Goal: Transaction & Acquisition: Book appointment/travel/reservation

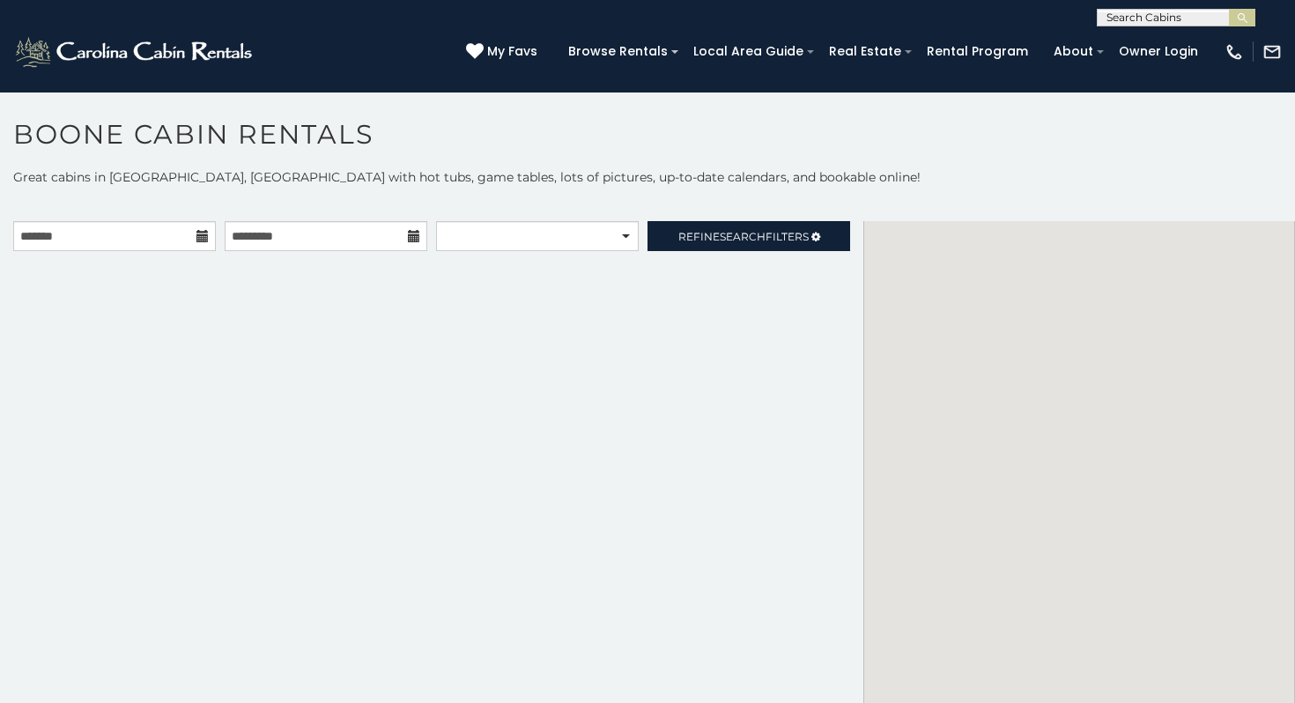
scroll to position [18, 0]
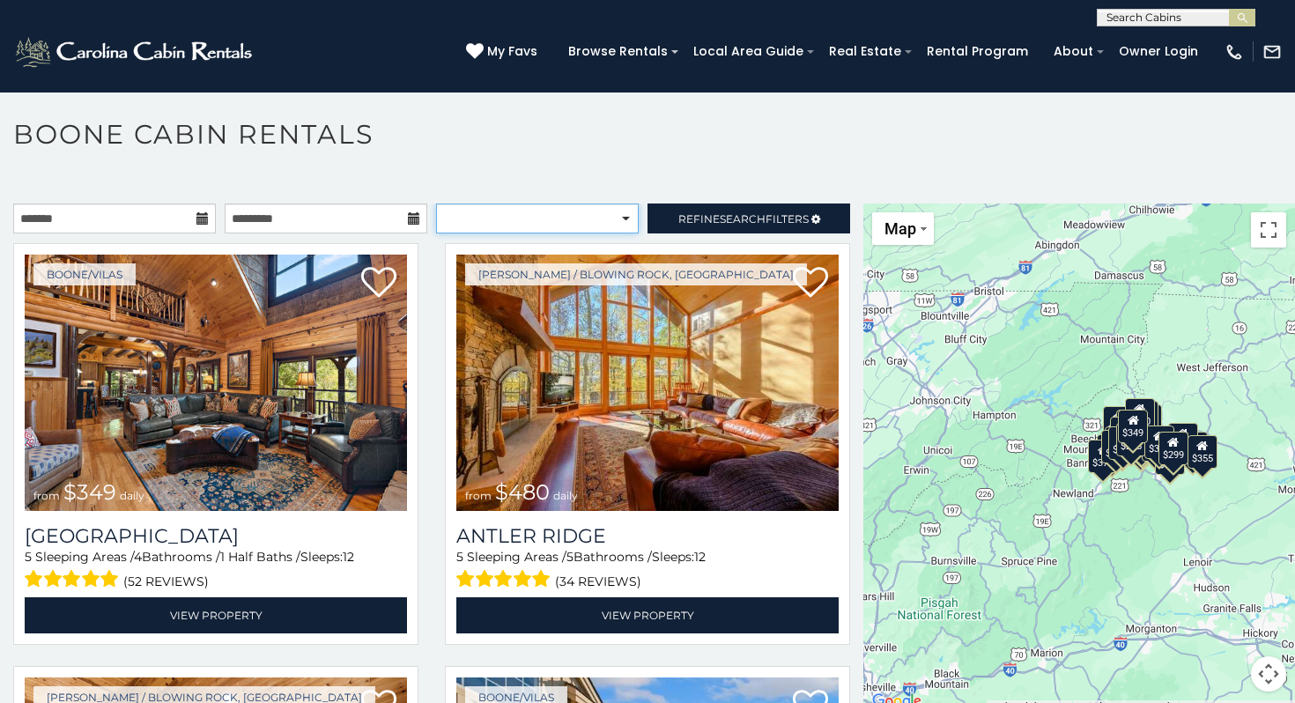
click at [544, 204] on select "**********" at bounding box center [537, 219] width 203 height 30
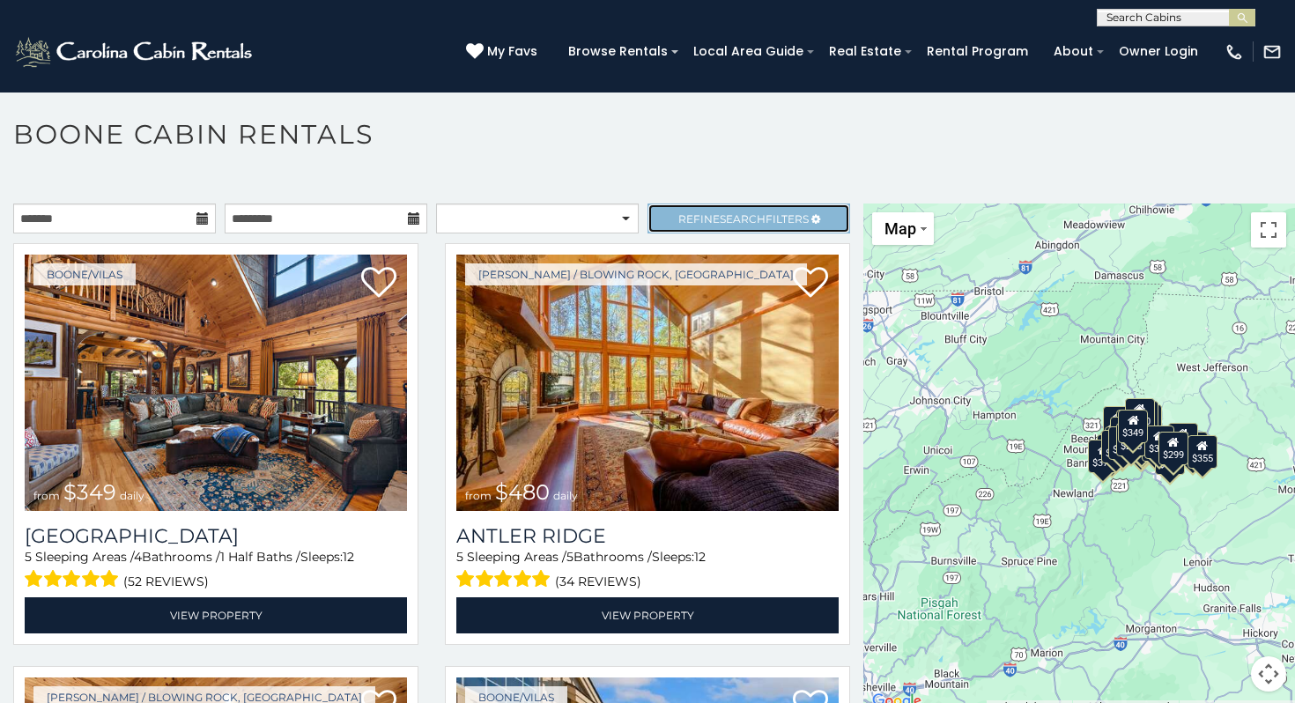
click at [720, 218] on span "Search" at bounding box center [743, 218] width 46 height 13
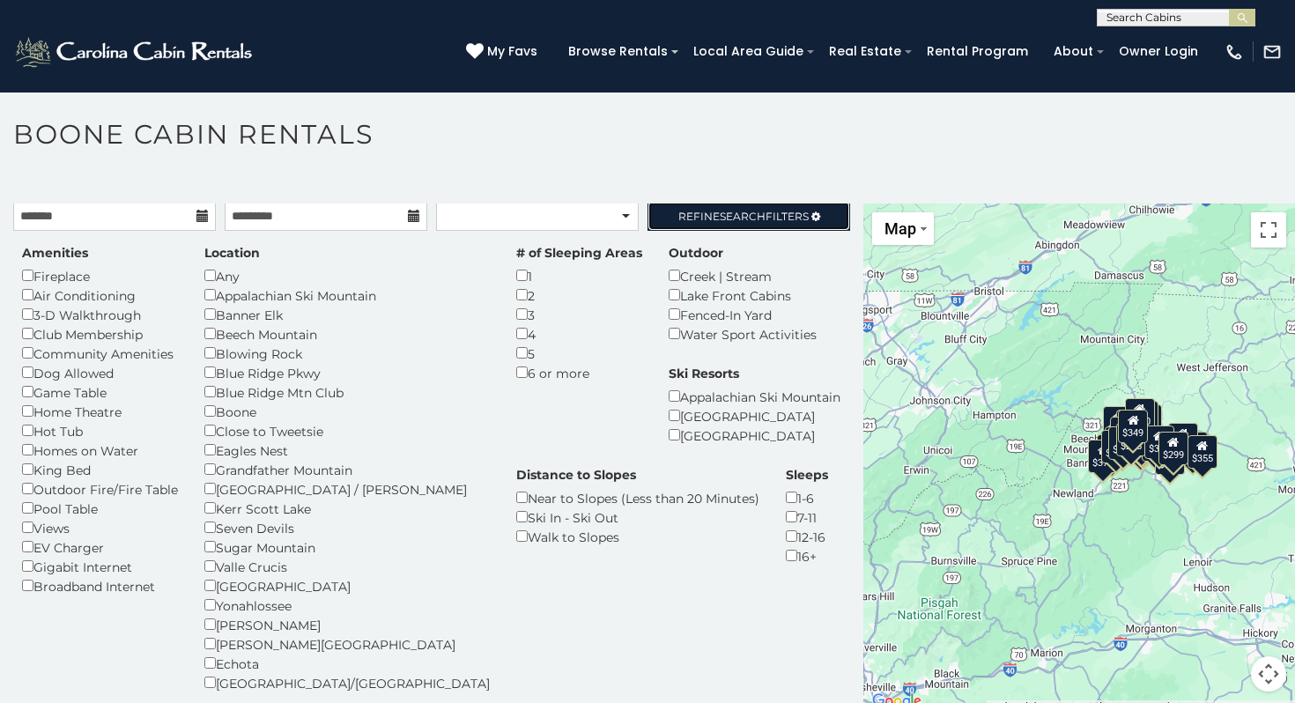
scroll to position [0, 0]
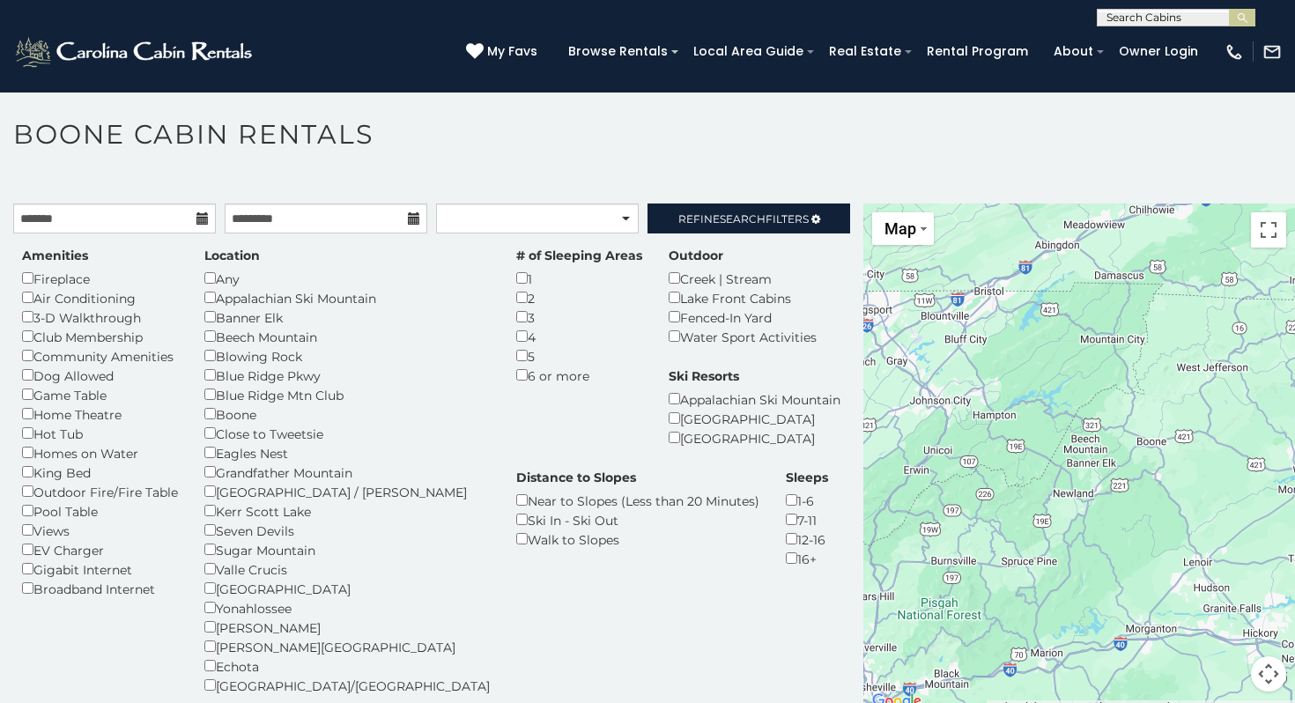
click at [911, 136] on h1 "Boone Cabin Rentals" at bounding box center [647, 143] width 1295 height 50
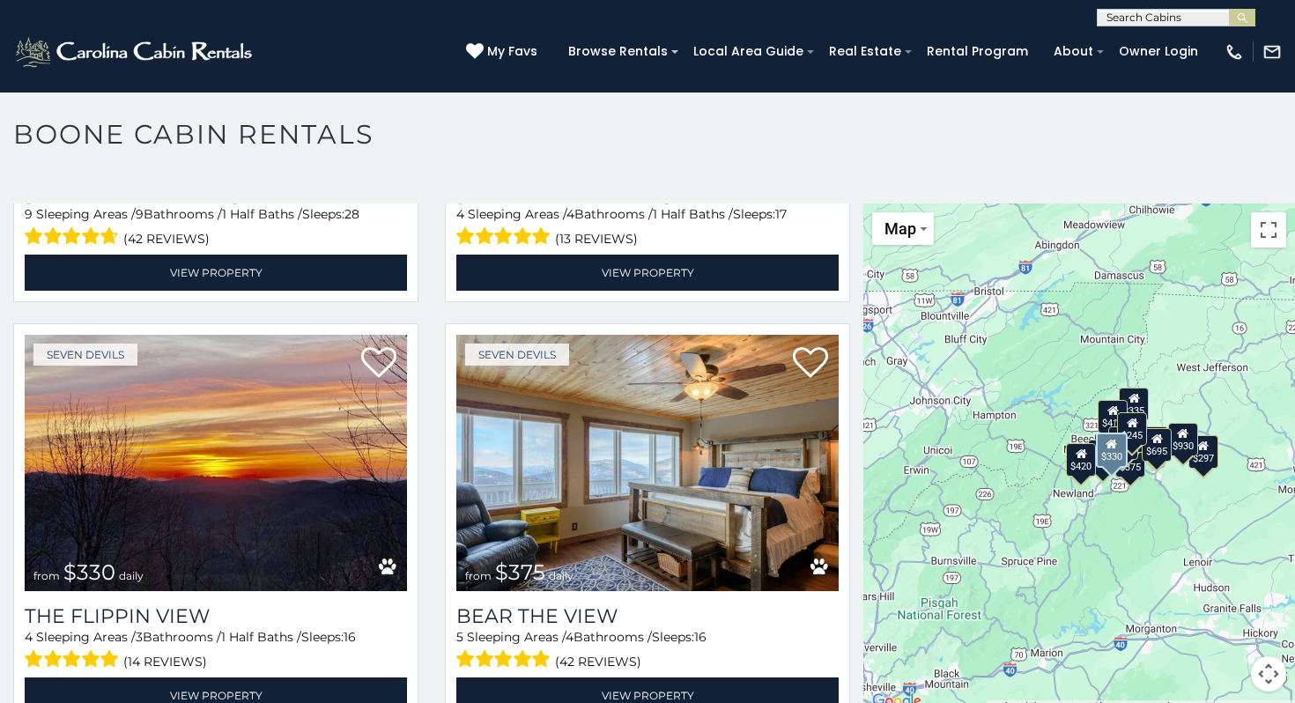
scroll to position [513, 0]
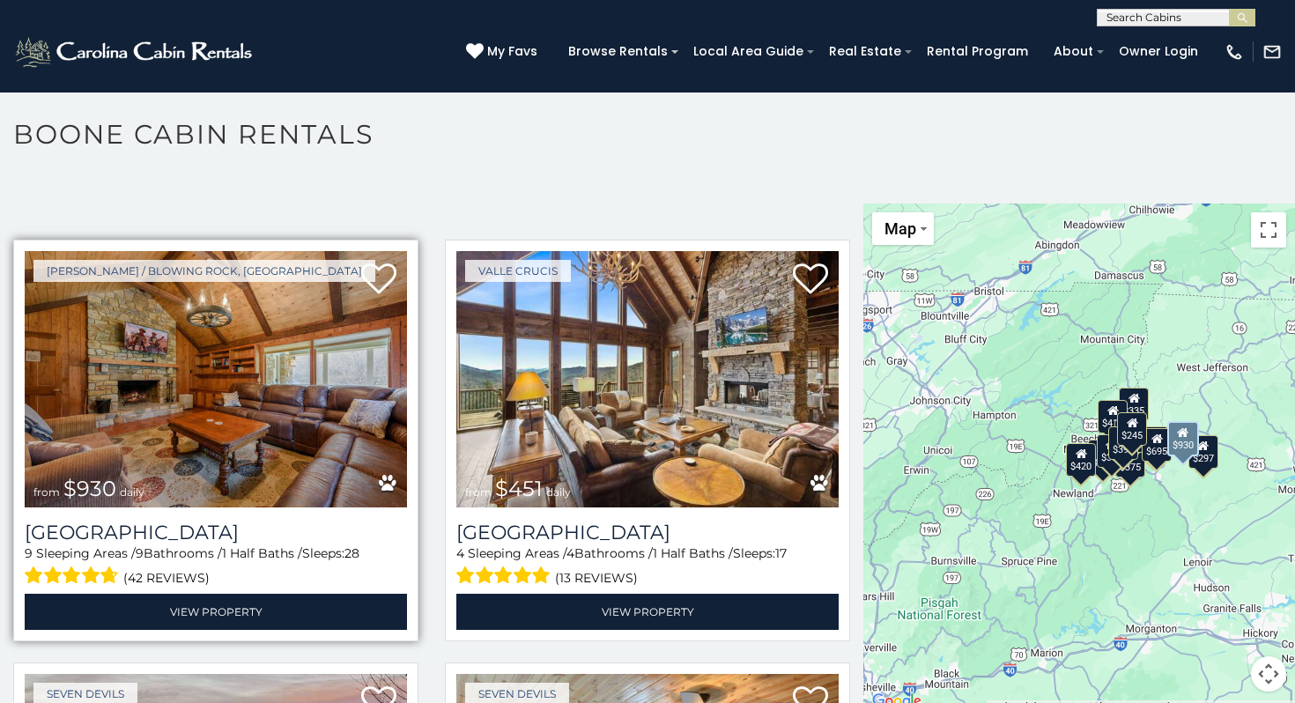
click at [342, 376] on img at bounding box center [216, 379] width 382 height 256
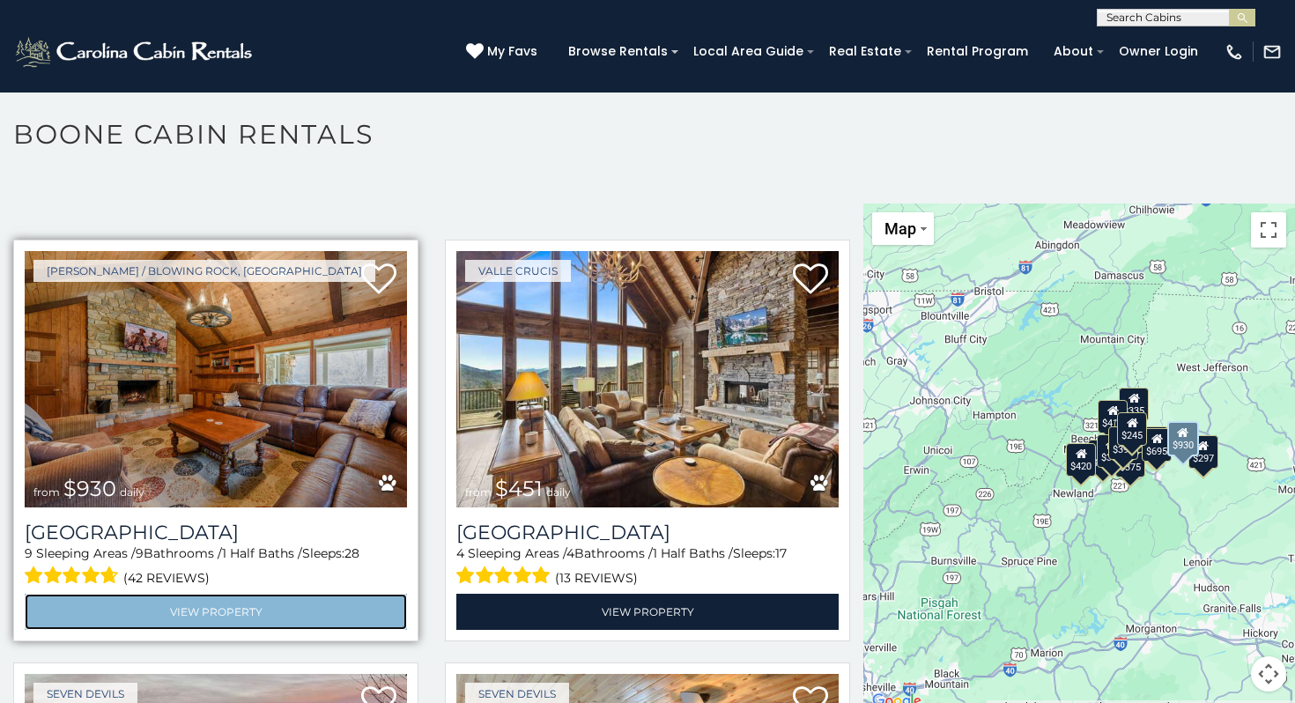
click at [307, 608] on link "View Property" at bounding box center [216, 612] width 382 height 36
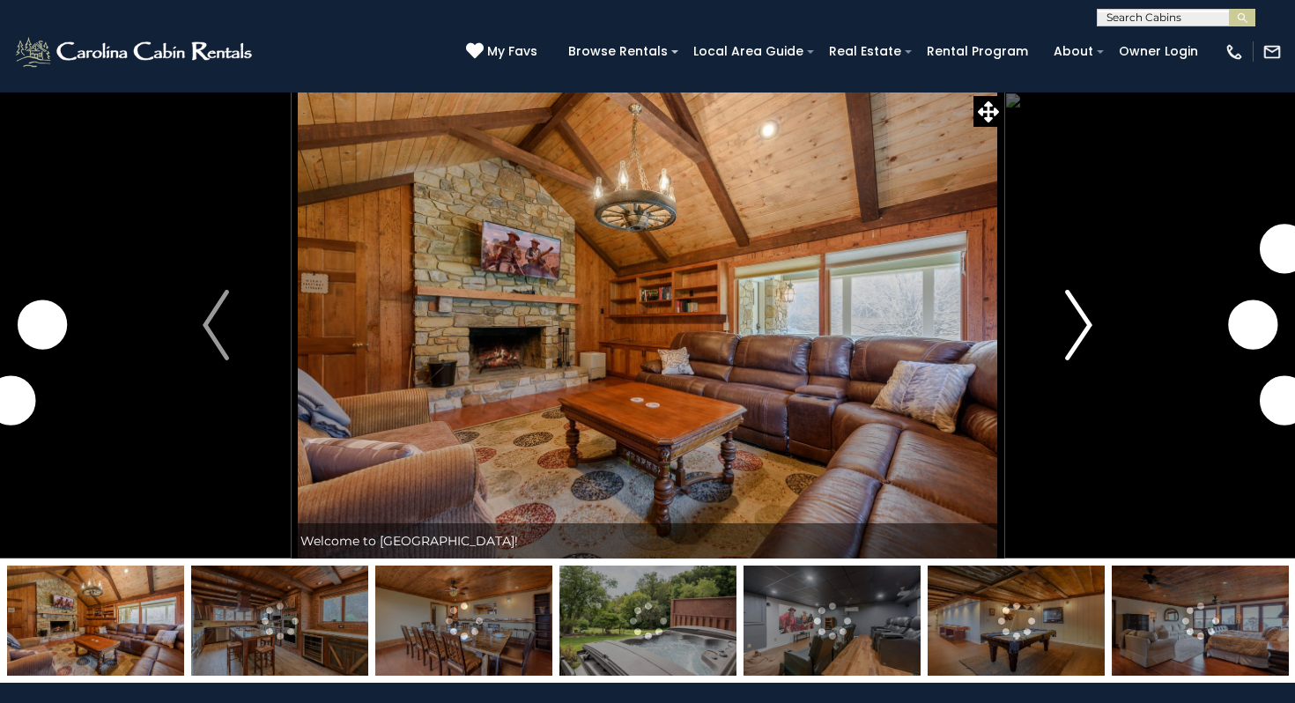
click at [1088, 342] on img "Next" at bounding box center [1079, 325] width 26 height 70
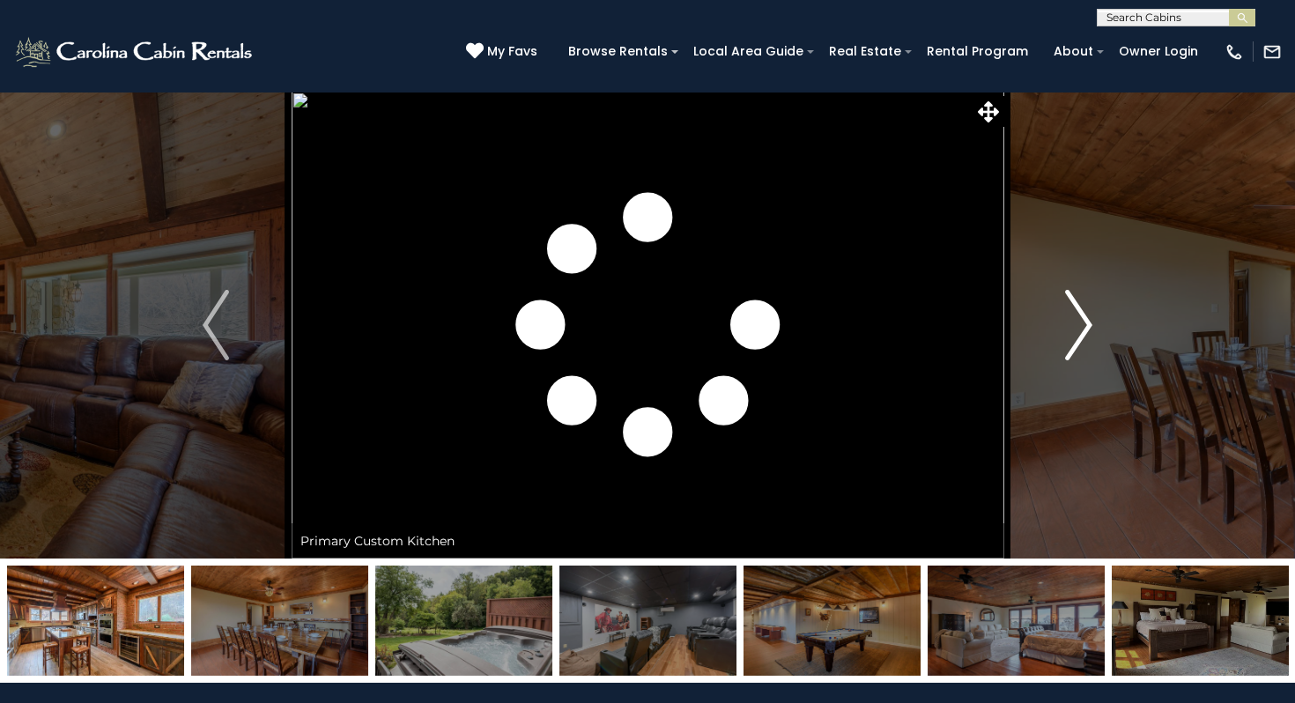
click at [1087, 342] on img "Next" at bounding box center [1079, 325] width 26 height 70
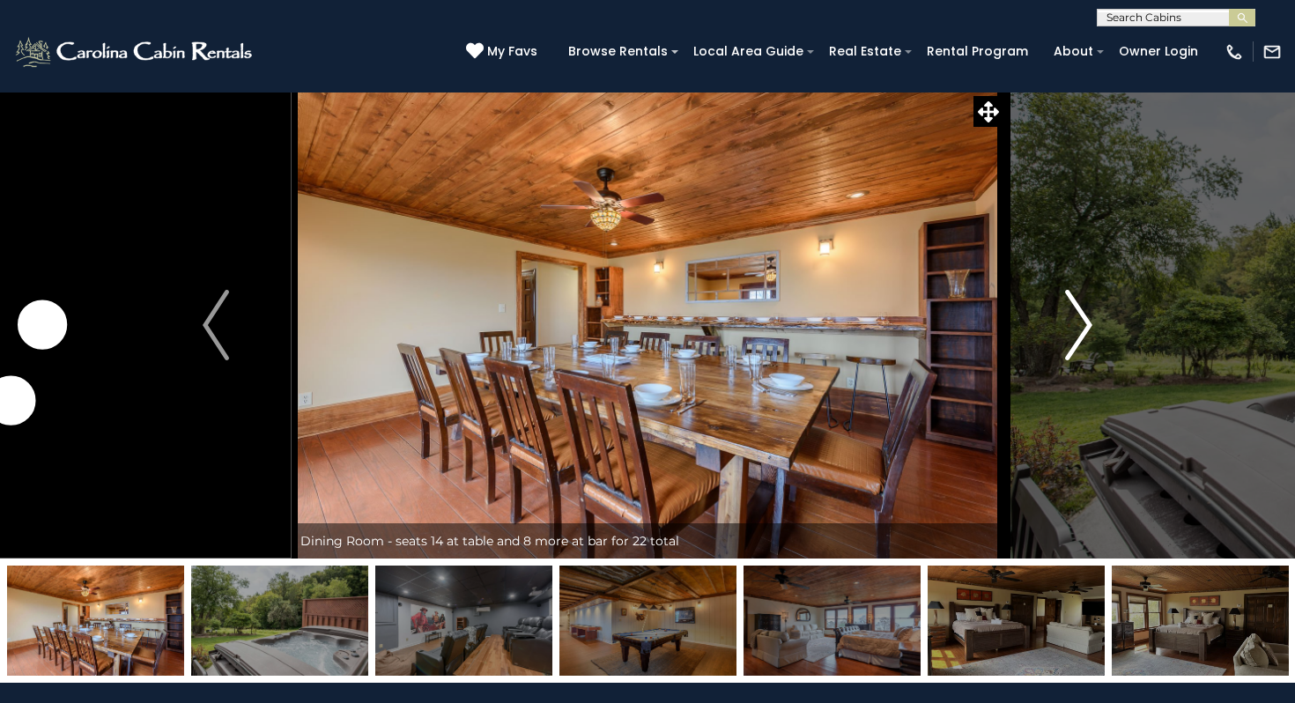
click at [1087, 342] on img "Next" at bounding box center [1079, 325] width 26 height 70
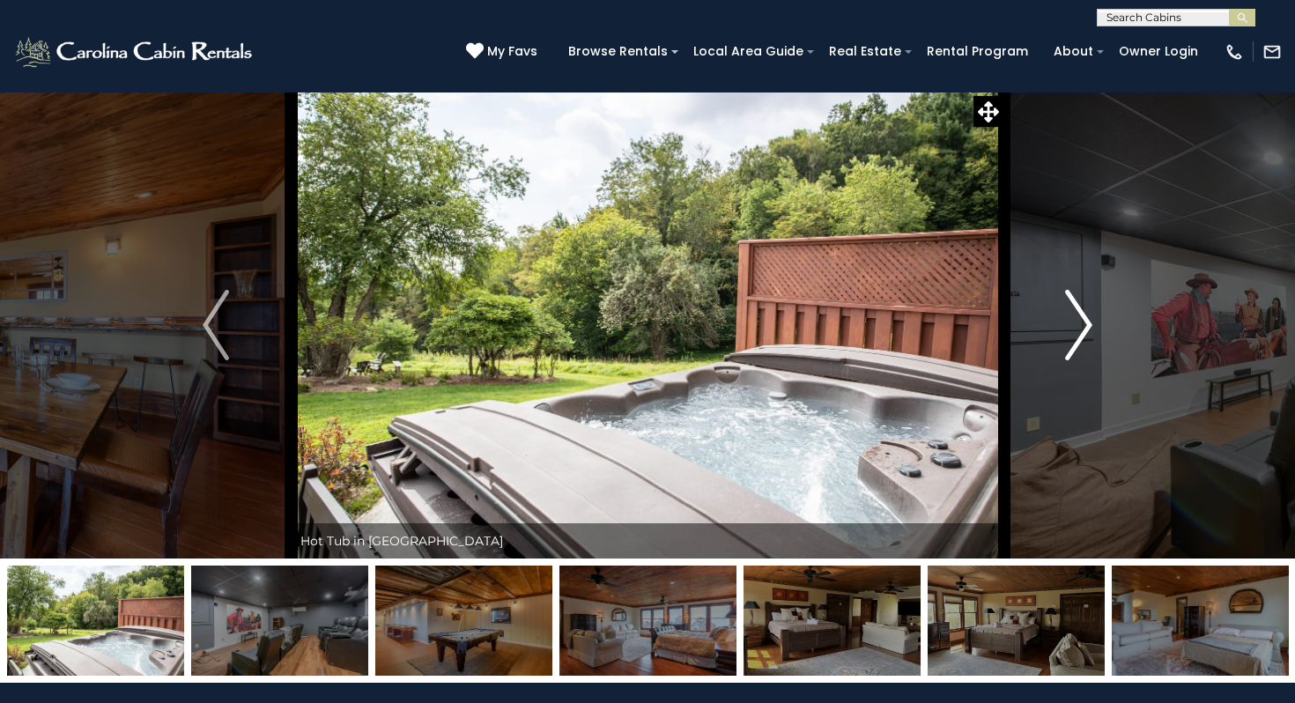
click at [1087, 342] on img "Next" at bounding box center [1079, 325] width 26 height 70
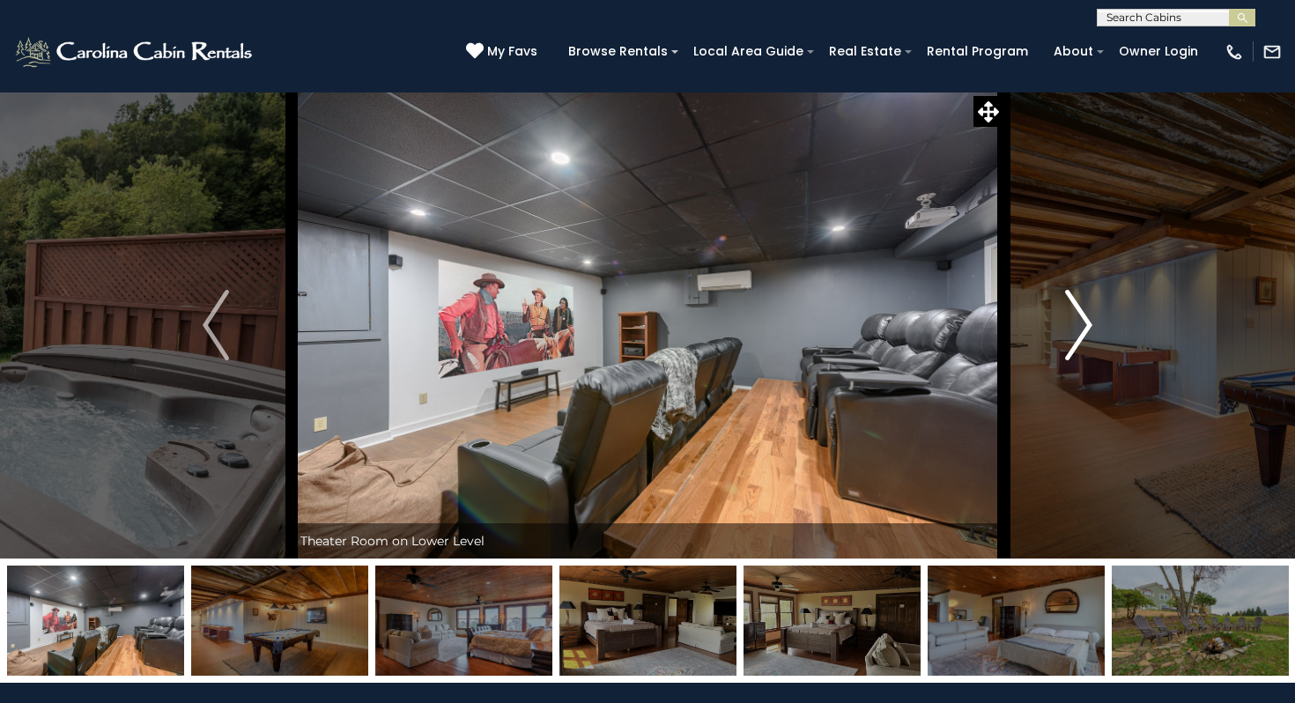
click at [1087, 342] on img "Next" at bounding box center [1079, 325] width 26 height 70
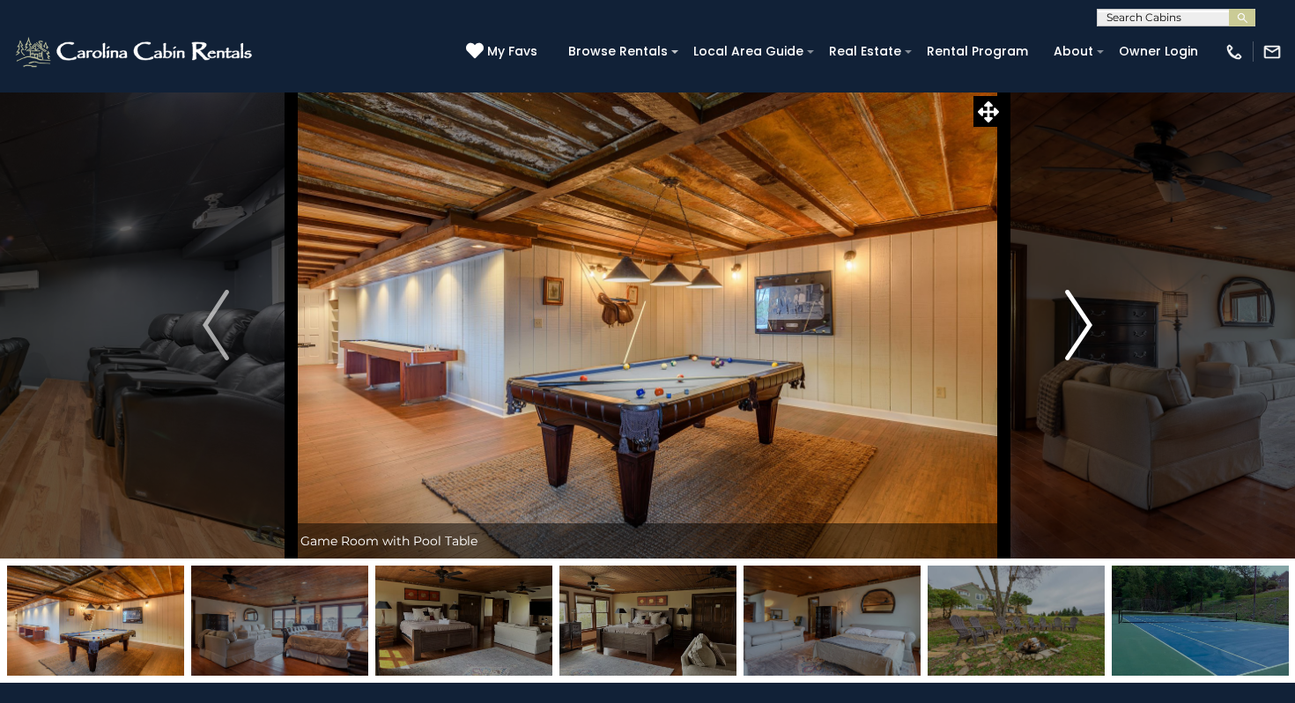
click at [1087, 342] on img "Next" at bounding box center [1079, 325] width 26 height 70
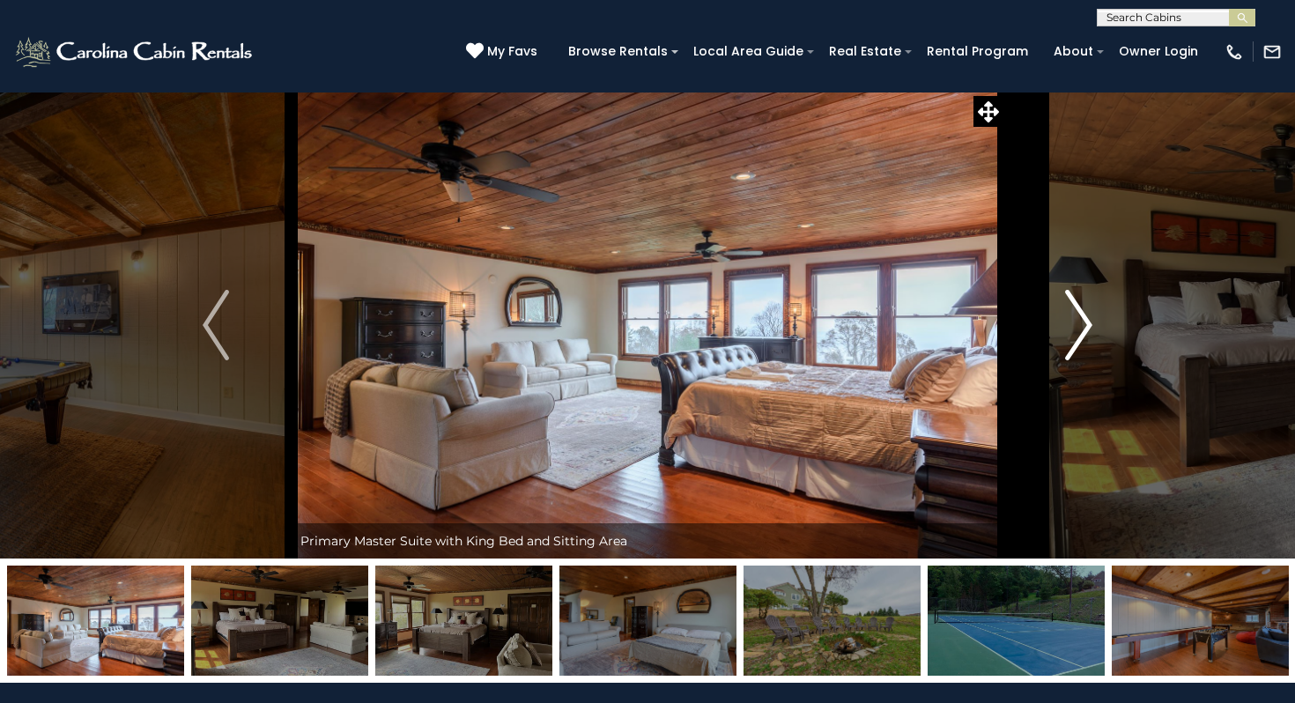
click at [1112, 323] on button "Next" at bounding box center [1078, 325] width 151 height 467
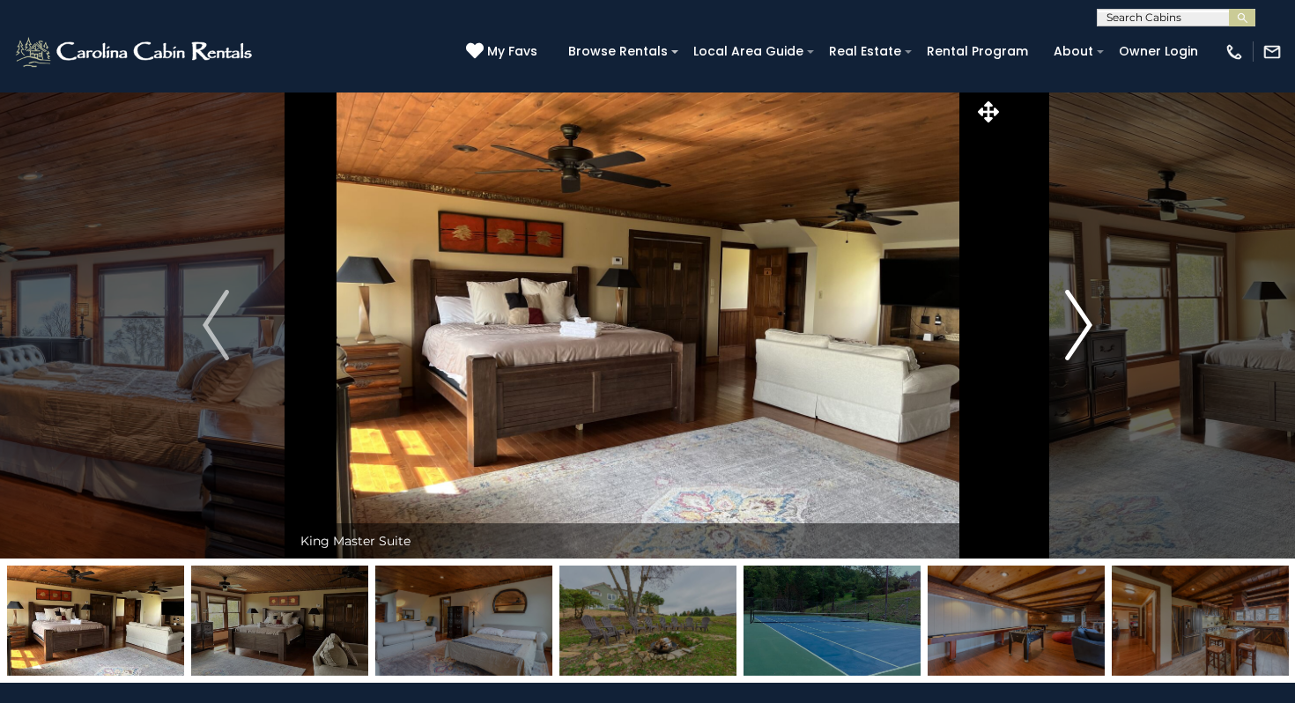
click at [1112, 323] on button "Next" at bounding box center [1078, 325] width 151 height 467
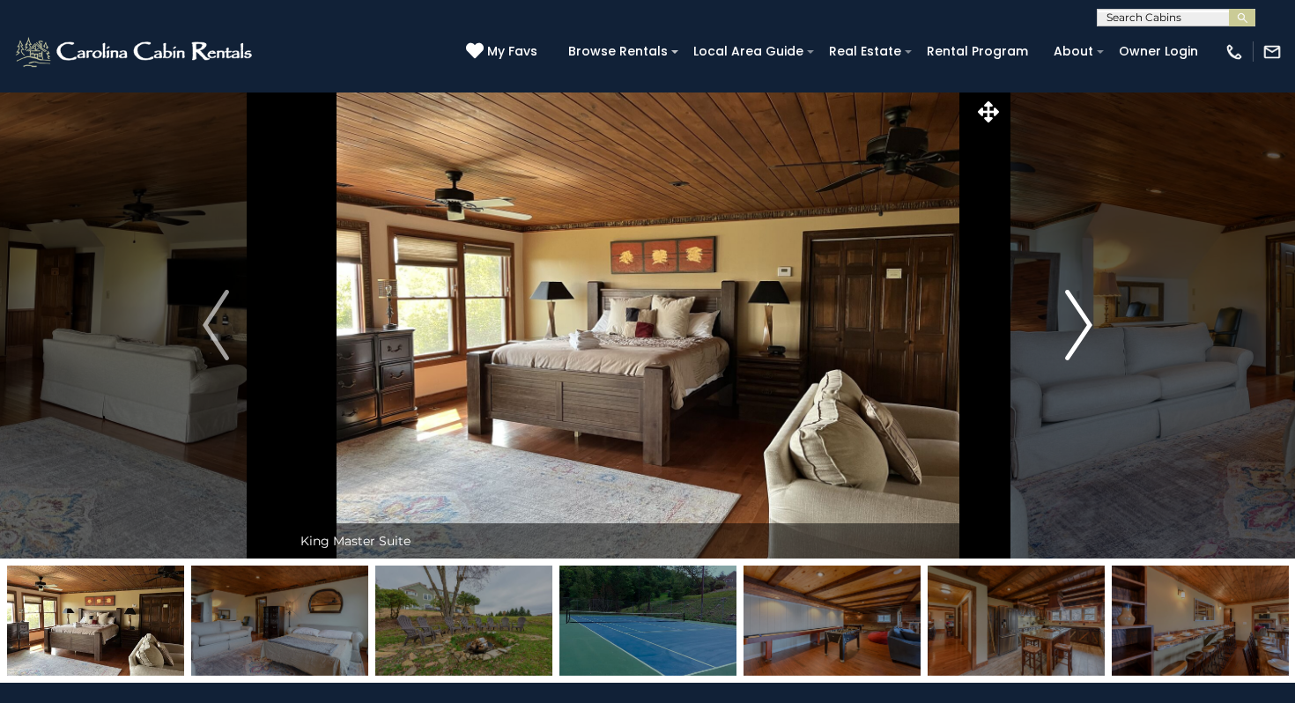
click at [1112, 323] on button "Next" at bounding box center [1078, 325] width 151 height 467
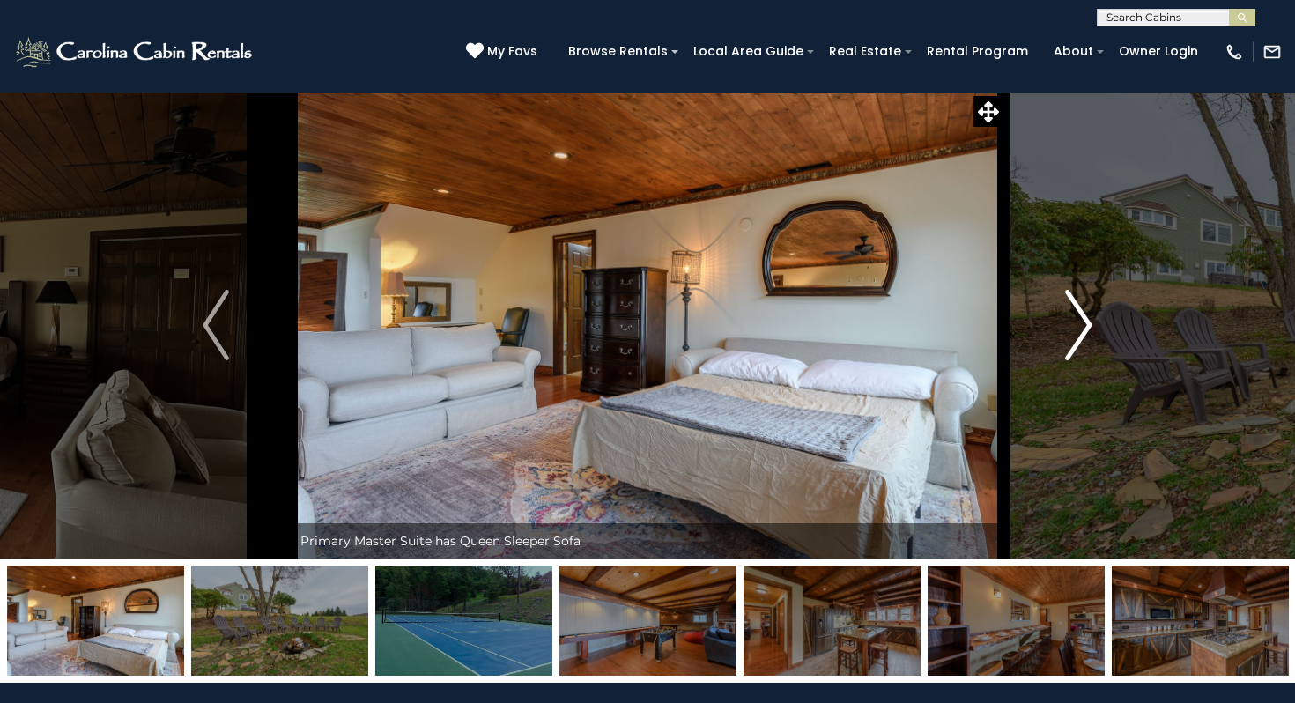
click at [1112, 323] on button "Next" at bounding box center [1078, 325] width 151 height 467
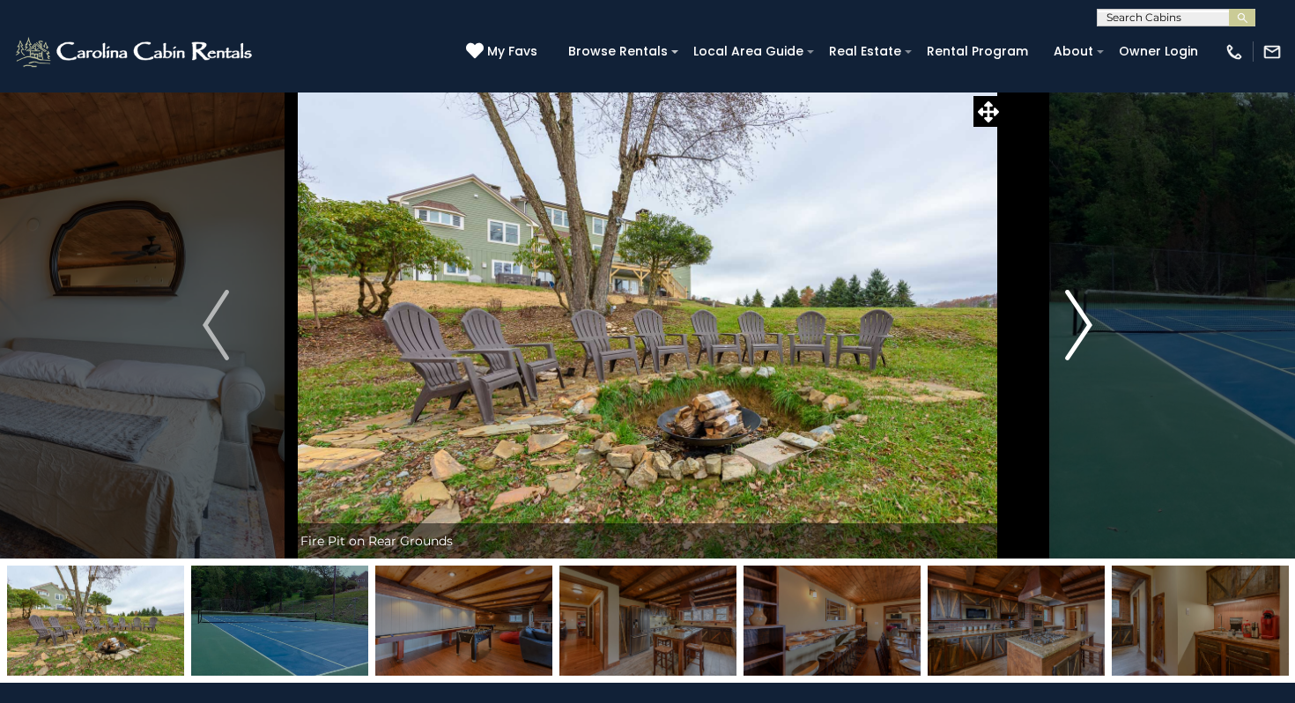
click at [1112, 323] on button "Next" at bounding box center [1078, 325] width 151 height 467
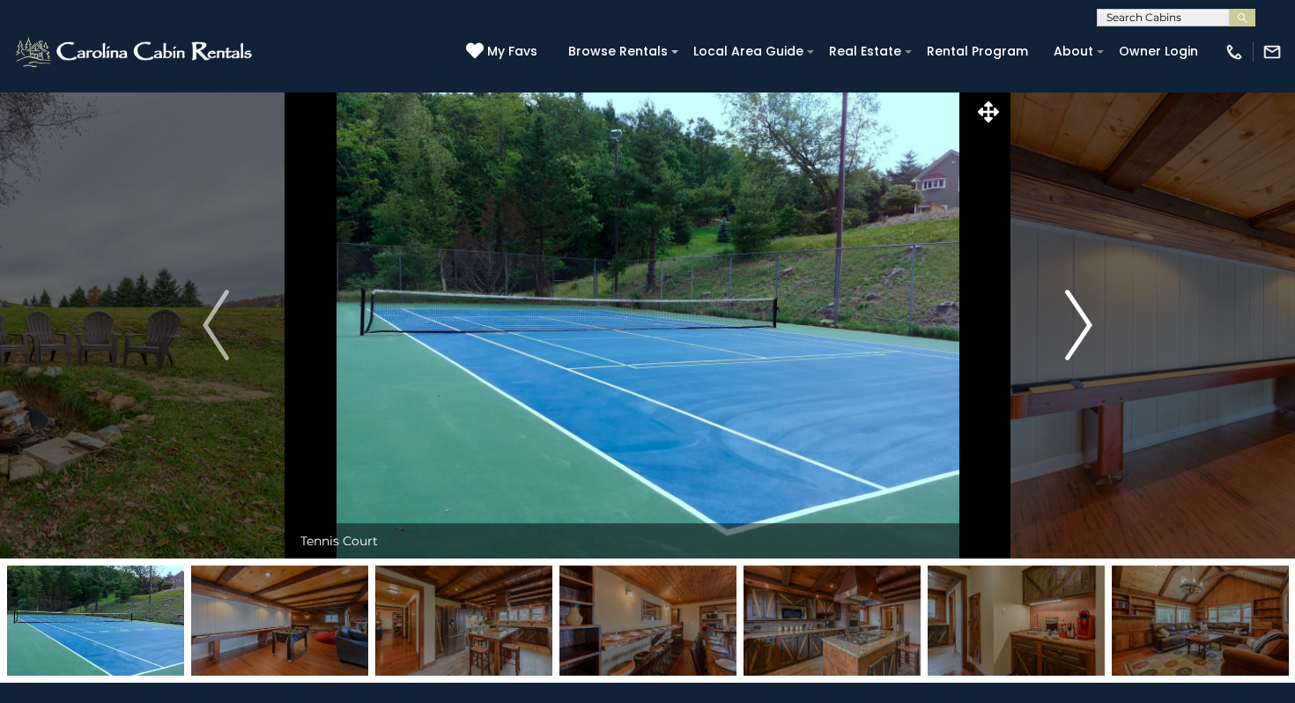
click at [1112, 323] on button "Next" at bounding box center [1078, 325] width 151 height 467
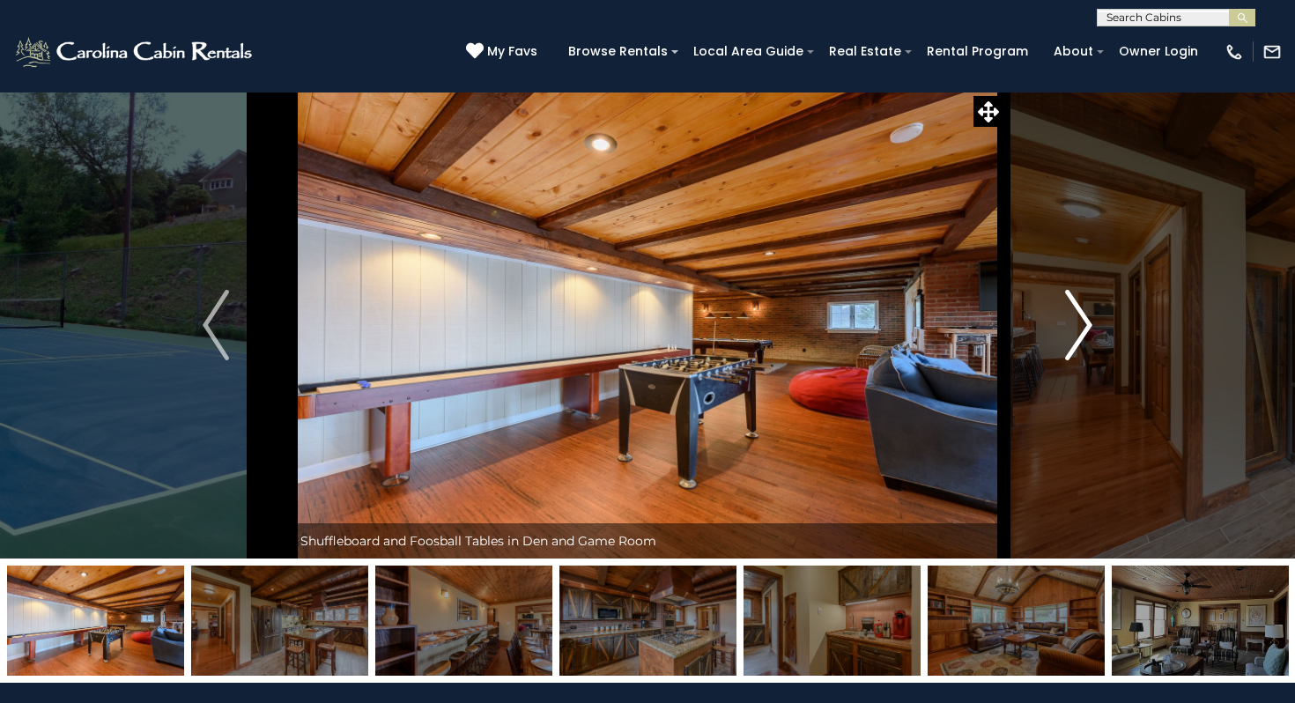
click at [1112, 323] on button "Next" at bounding box center [1078, 325] width 151 height 467
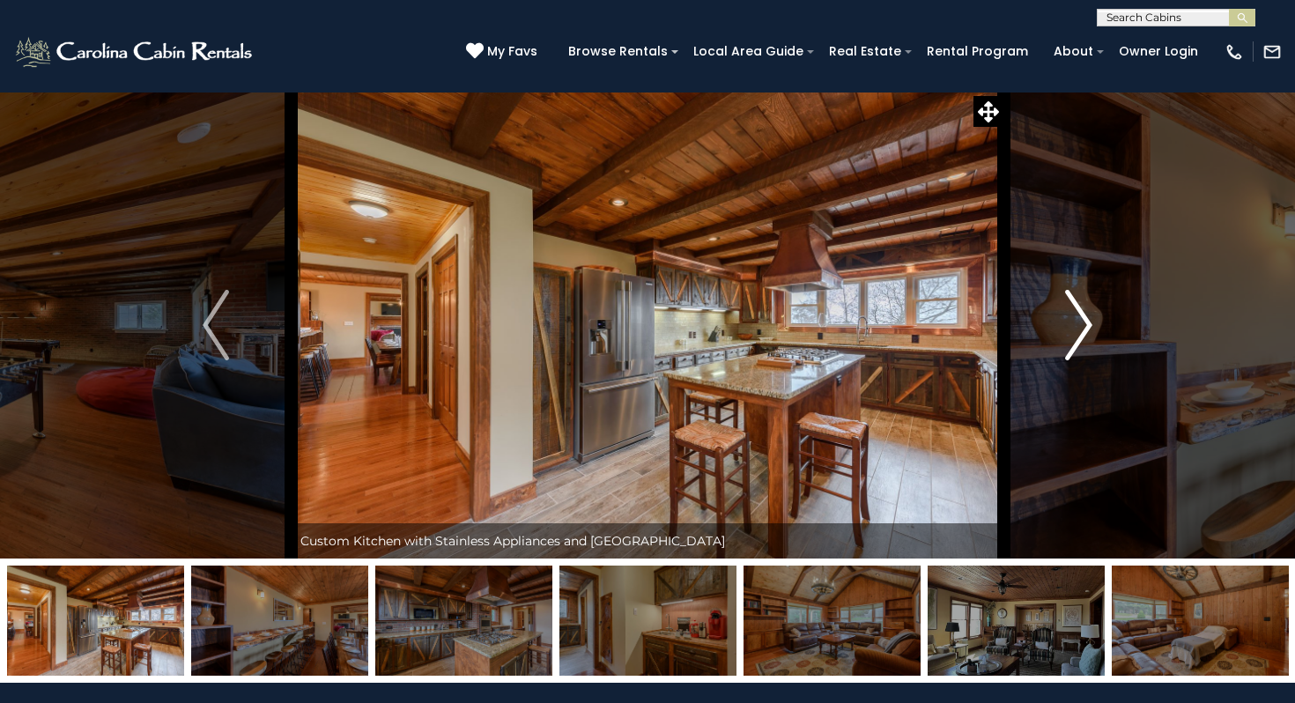
click at [1112, 323] on button "Next" at bounding box center [1078, 325] width 151 height 467
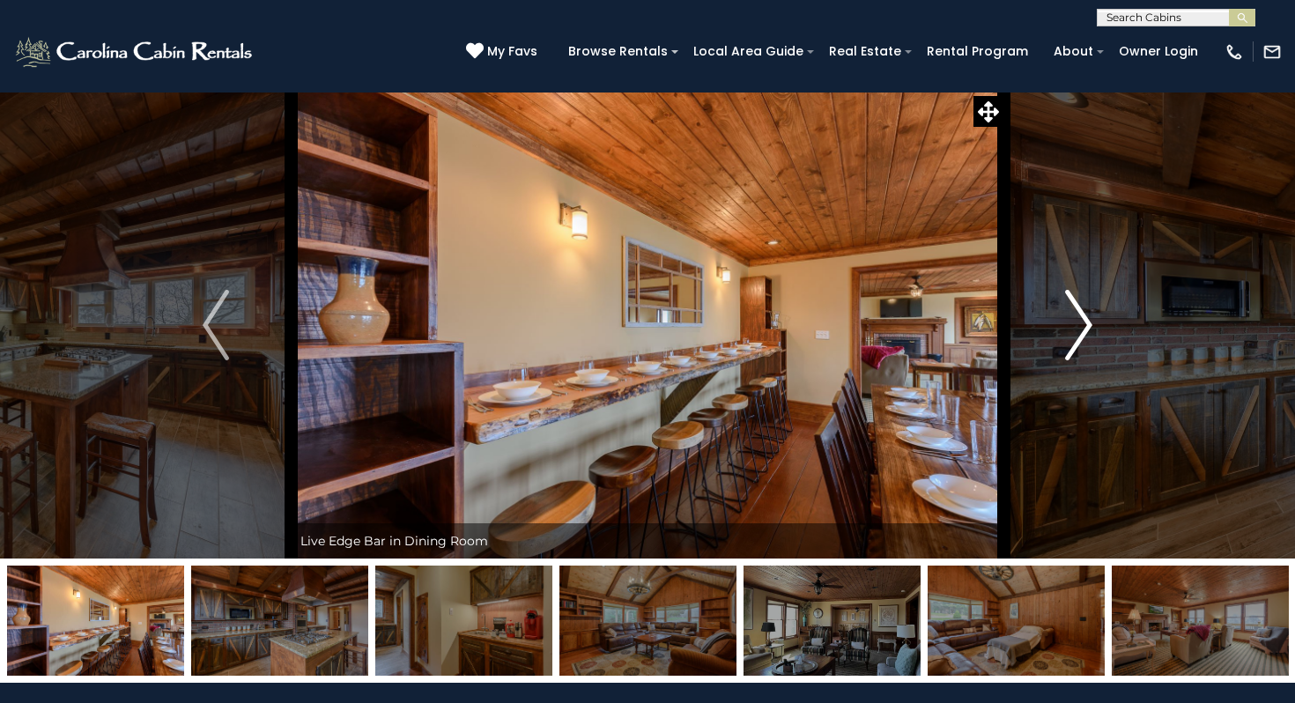
click at [1112, 323] on button "Next" at bounding box center [1078, 325] width 151 height 467
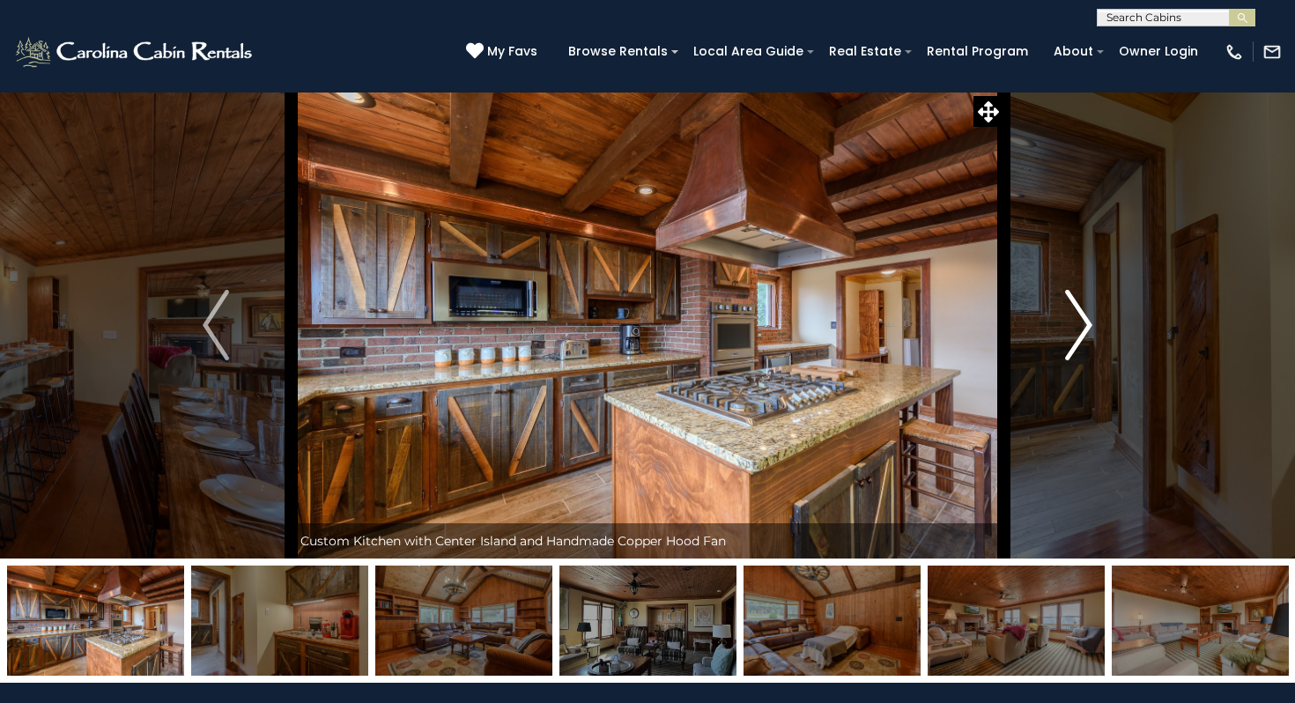
click at [1112, 323] on button "Next" at bounding box center [1078, 325] width 151 height 467
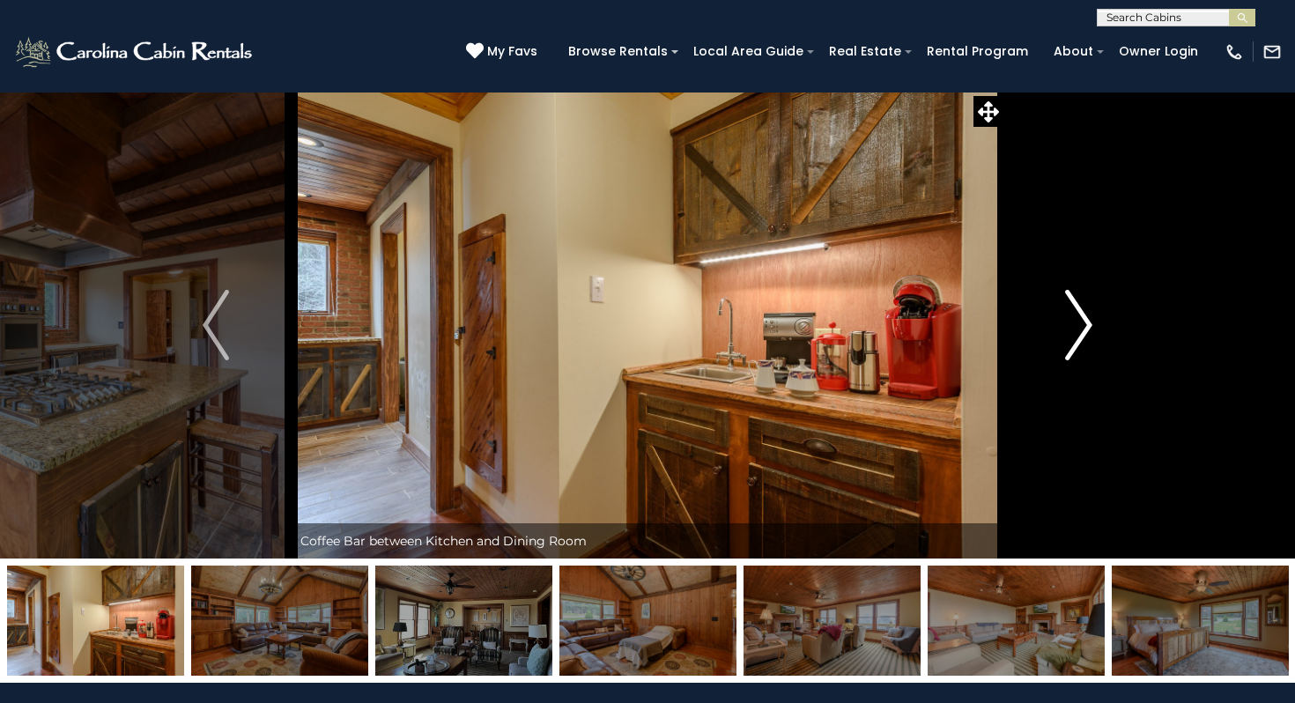
click at [1112, 323] on button "Next" at bounding box center [1078, 325] width 151 height 467
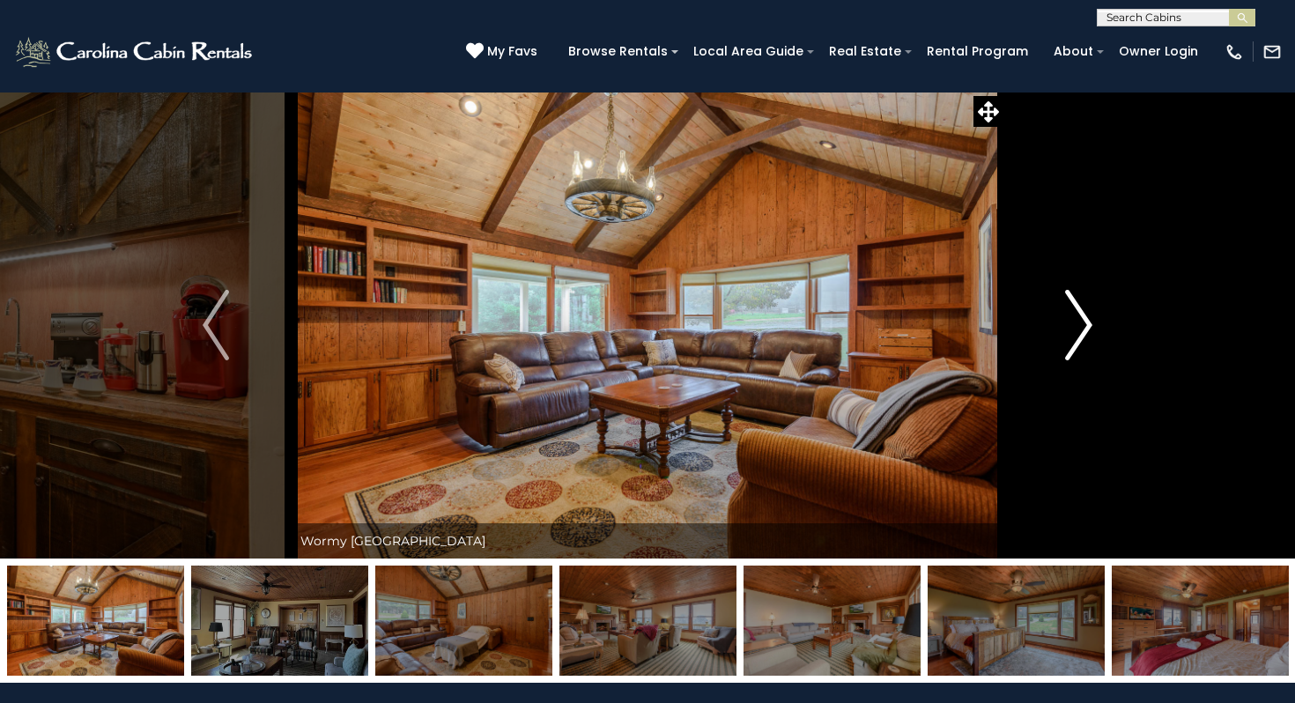
click at [1112, 323] on button "Next" at bounding box center [1078, 325] width 151 height 467
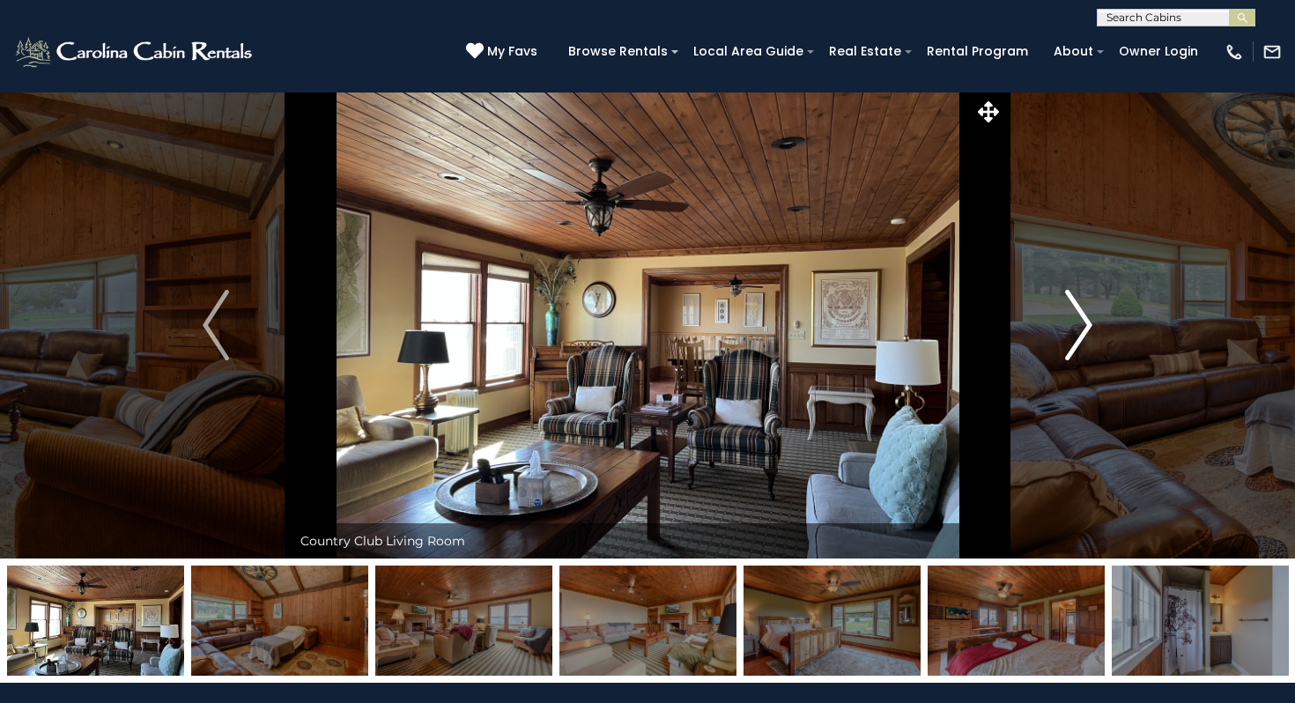
click at [1112, 323] on button "Next" at bounding box center [1078, 325] width 151 height 467
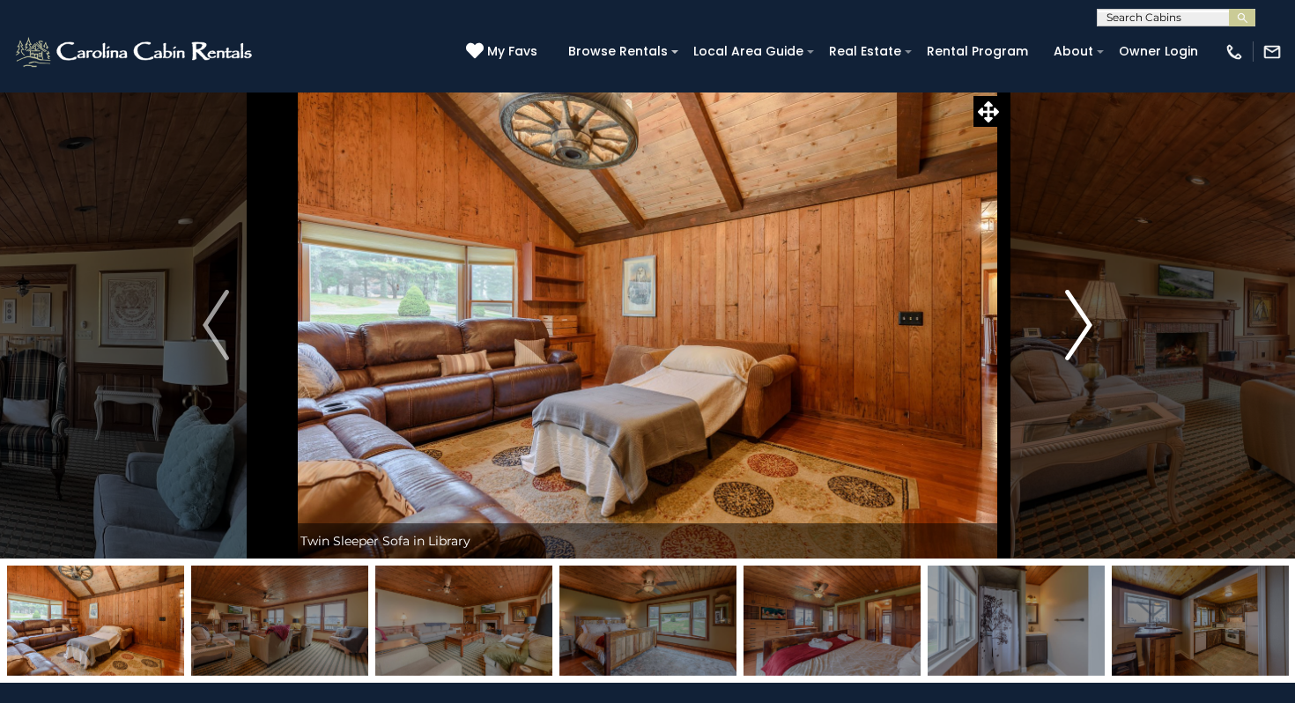
click at [1112, 323] on button "Next" at bounding box center [1078, 325] width 151 height 467
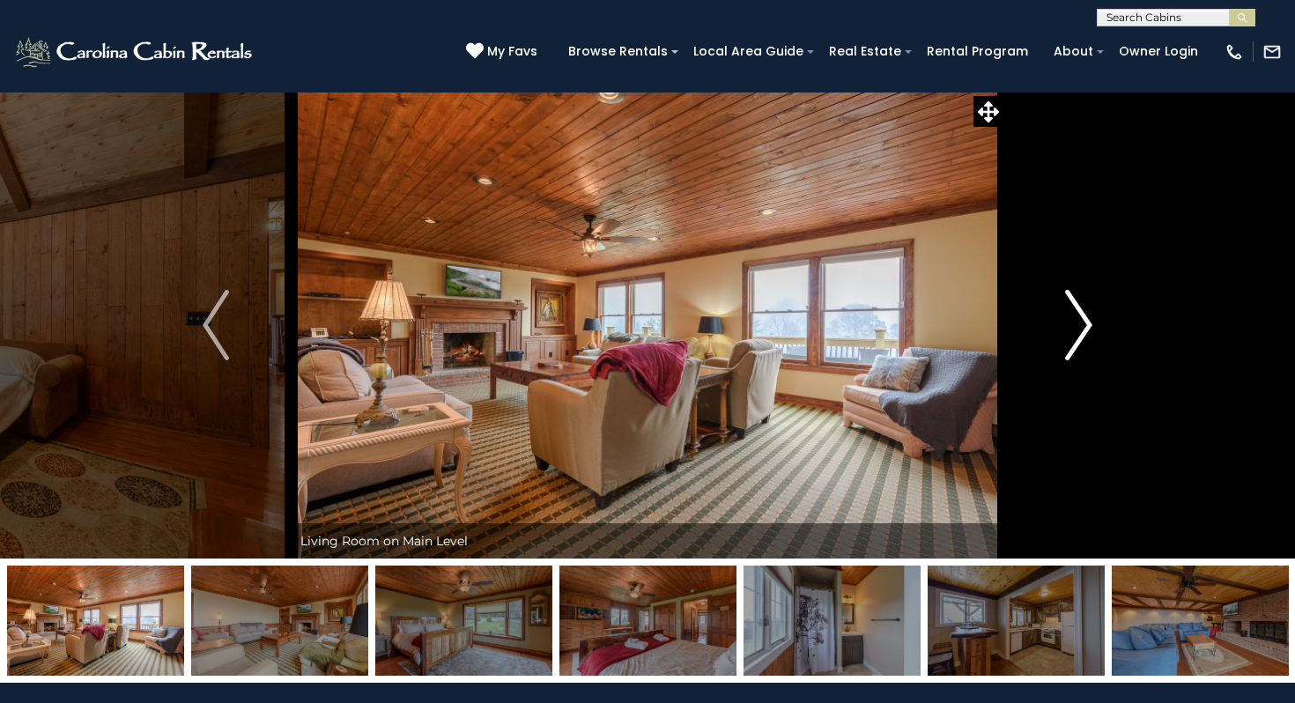
click at [1112, 323] on button "Next" at bounding box center [1078, 325] width 151 height 467
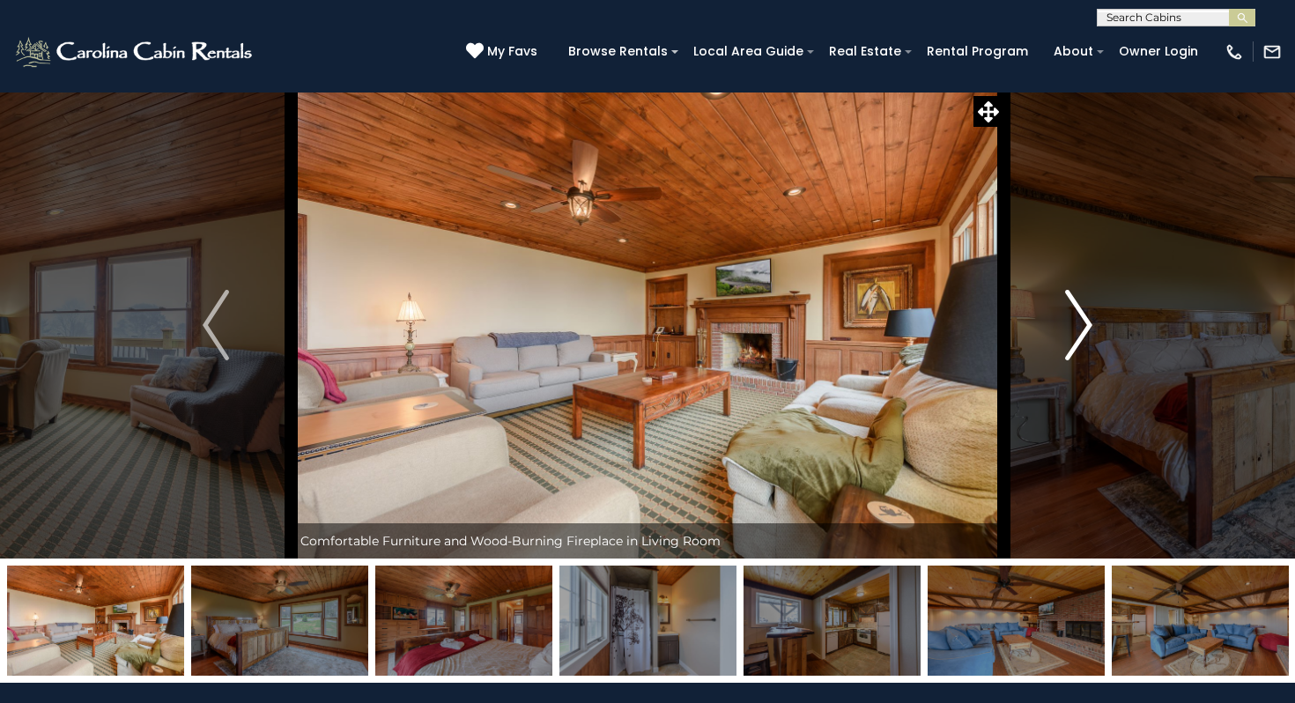
click at [1112, 323] on button "Next" at bounding box center [1078, 325] width 151 height 467
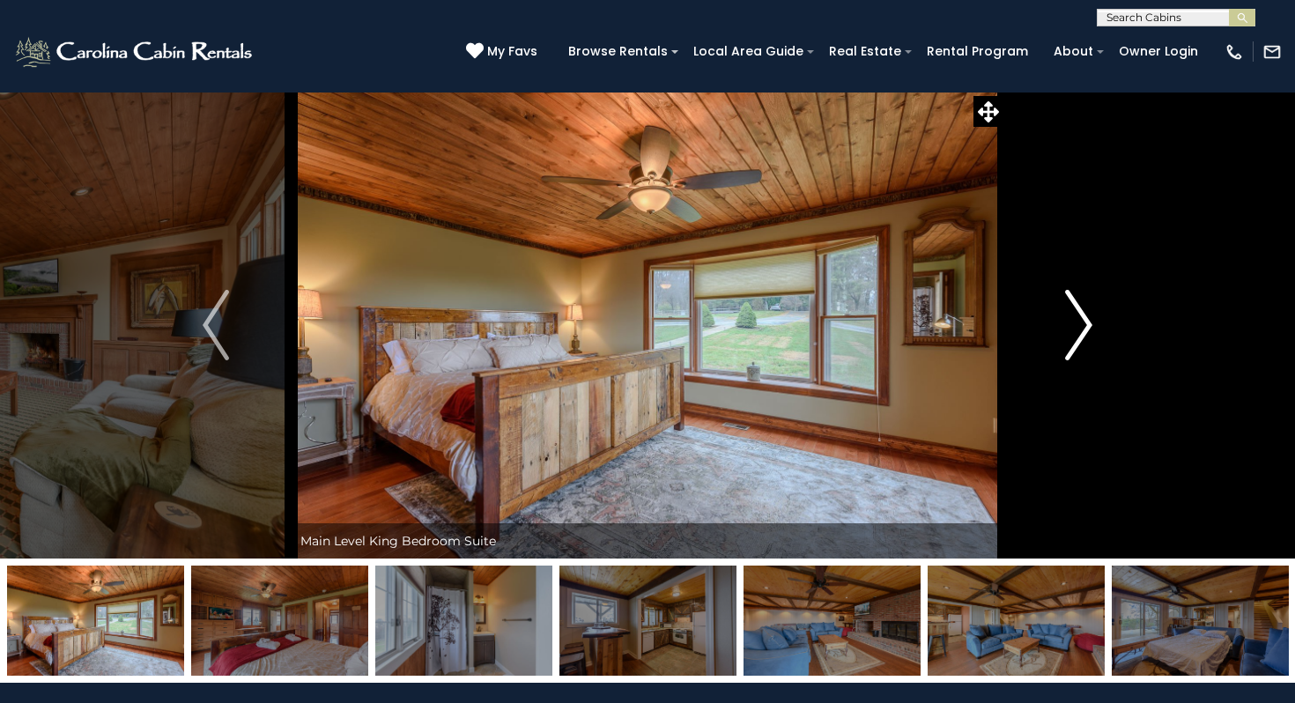
click at [1112, 323] on button "Next" at bounding box center [1078, 325] width 151 height 467
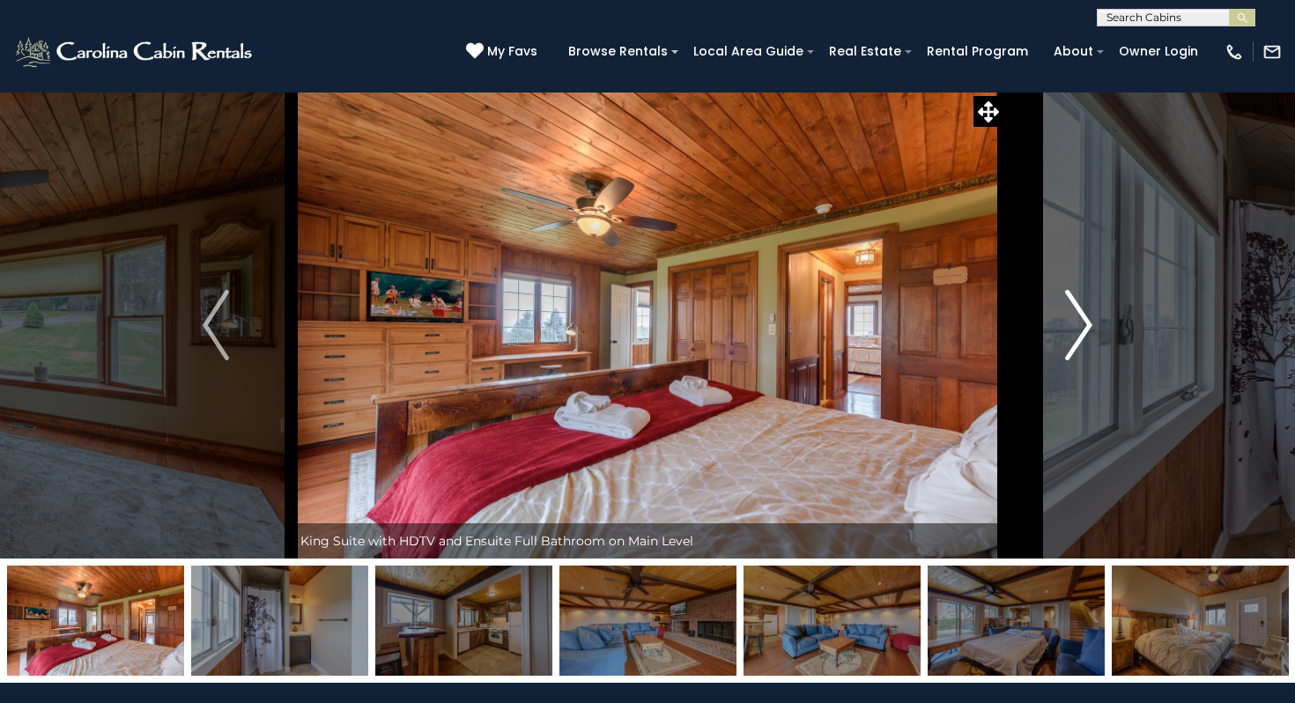
click at [1112, 323] on button "Next" at bounding box center [1078, 325] width 151 height 467
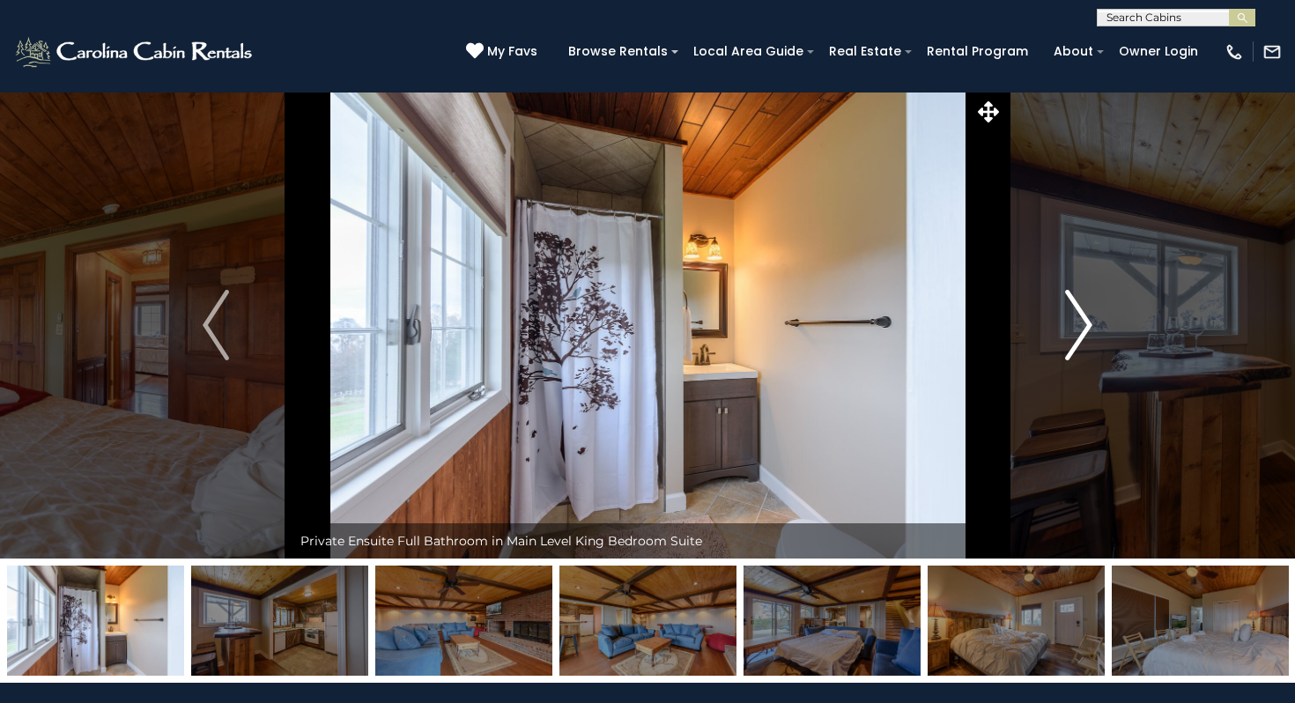
click at [1112, 323] on button "Next" at bounding box center [1078, 325] width 151 height 467
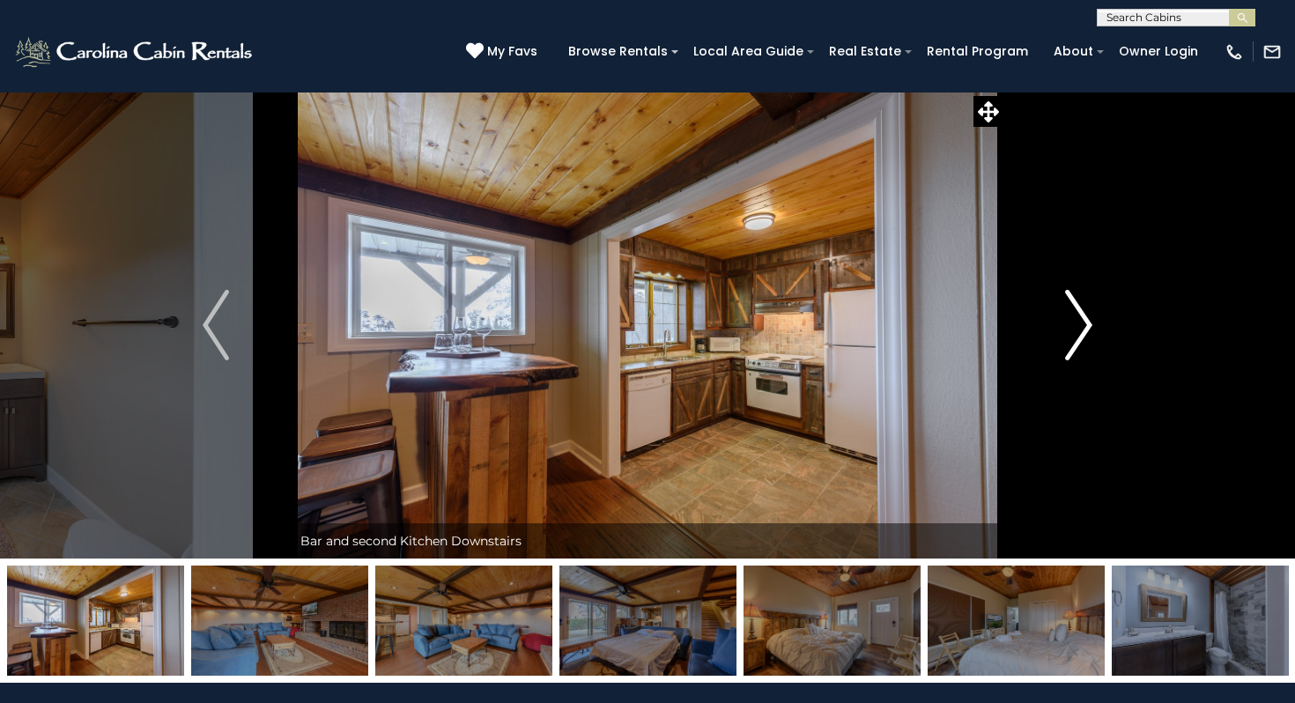
click at [1112, 323] on button "Next" at bounding box center [1078, 325] width 151 height 467
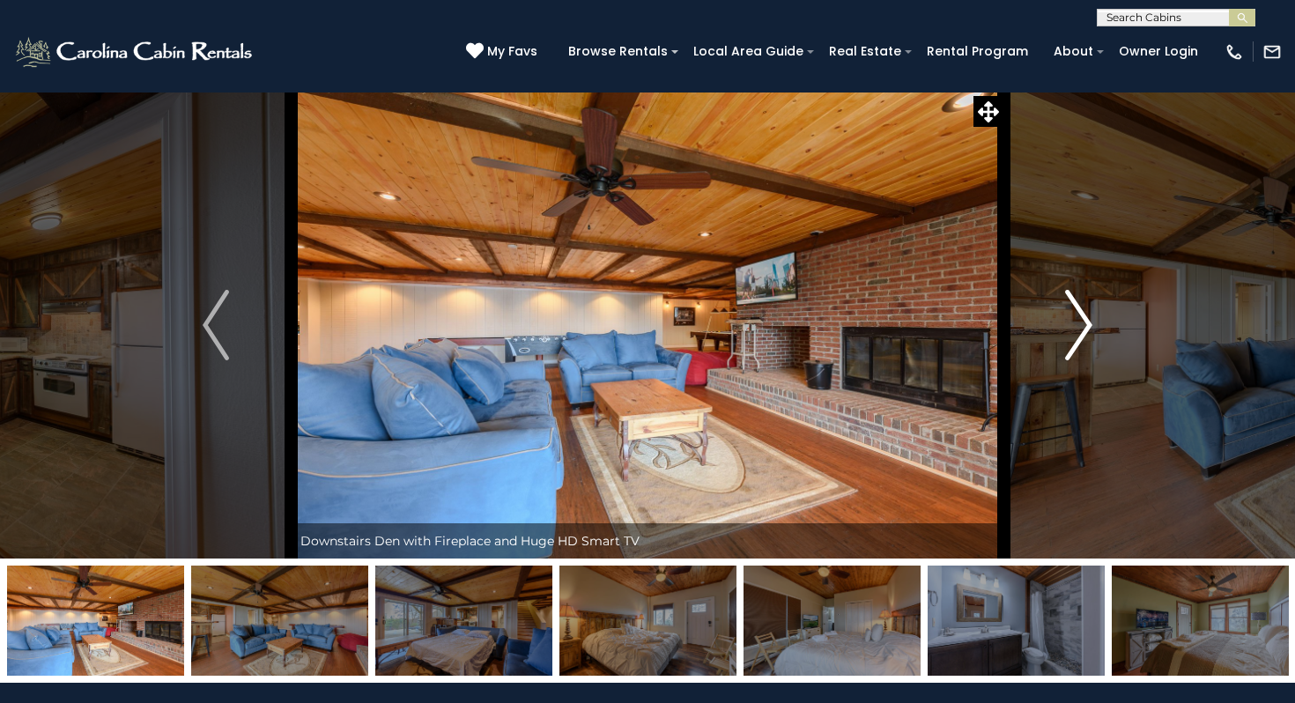
click at [1112, 323] on button "Next" at bounding box center [1078, 325] width 151 height 467
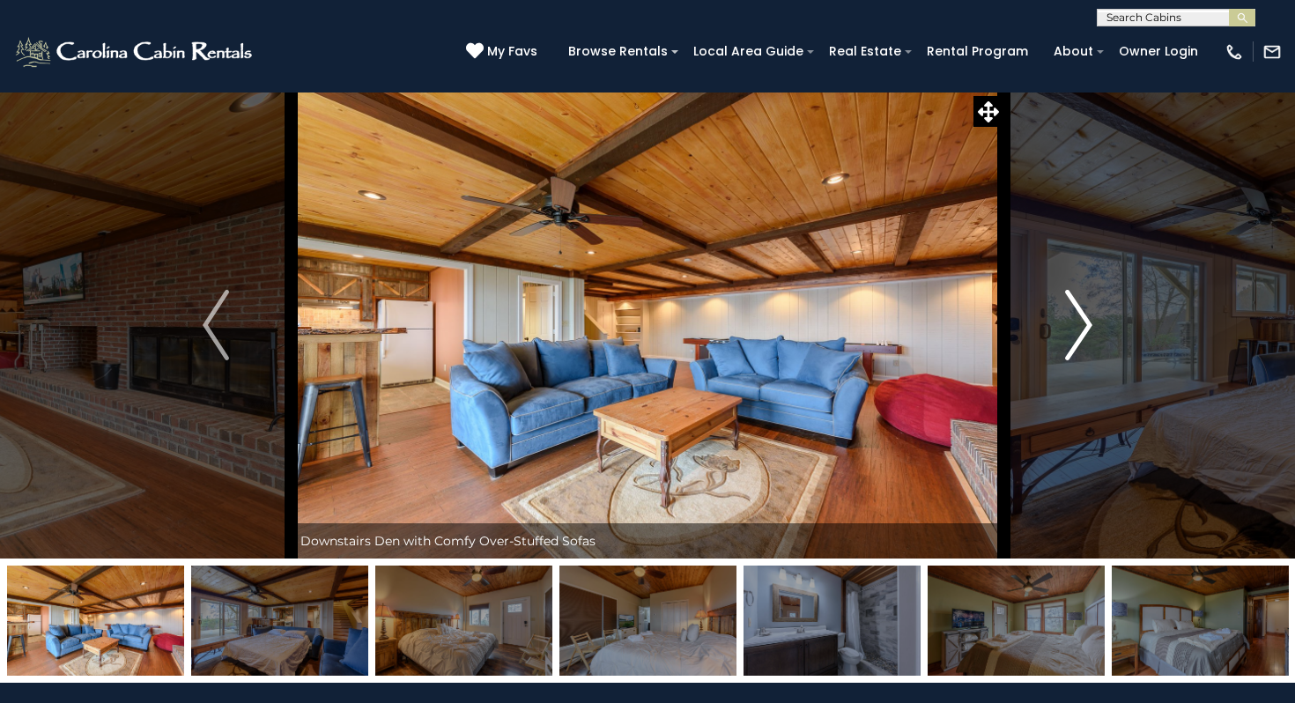
click at [1112, 323] on button "Next" at bounding box center [1078, 325] width 151 height 467
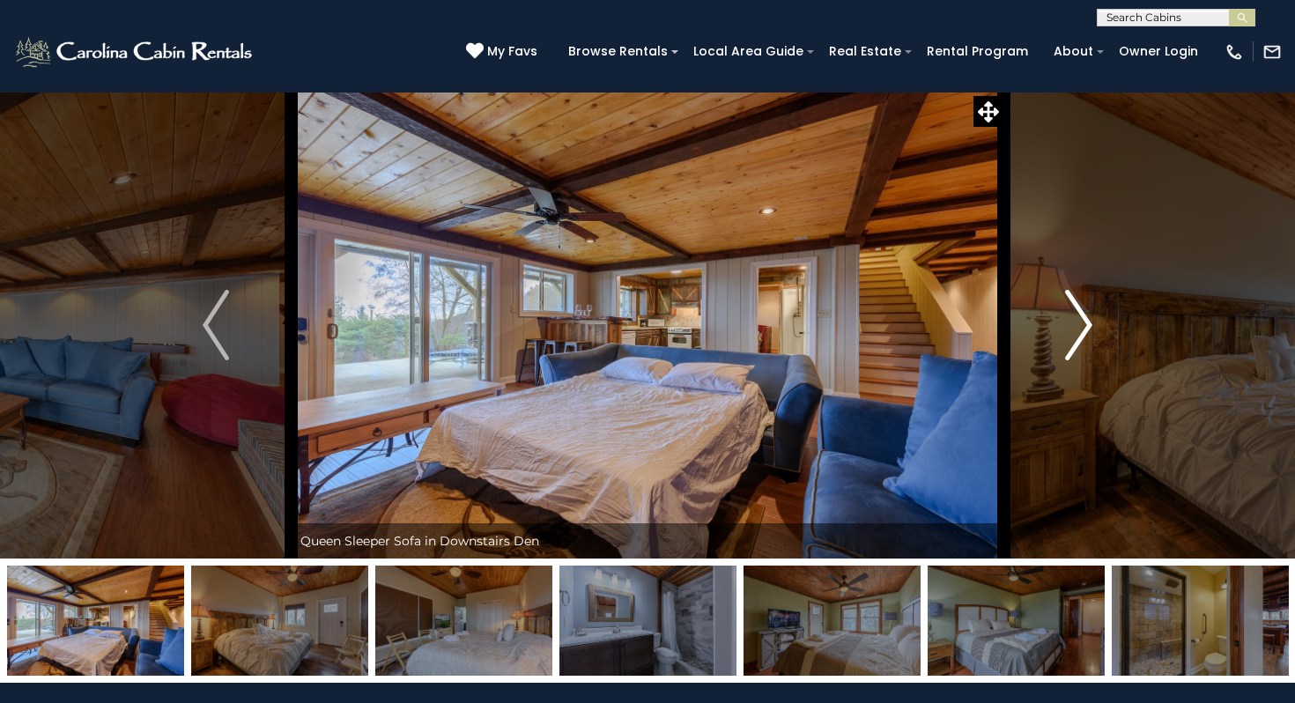
click at [1112, 323] on button "Next" at bounding box center [1078, 325] width 151 height 467
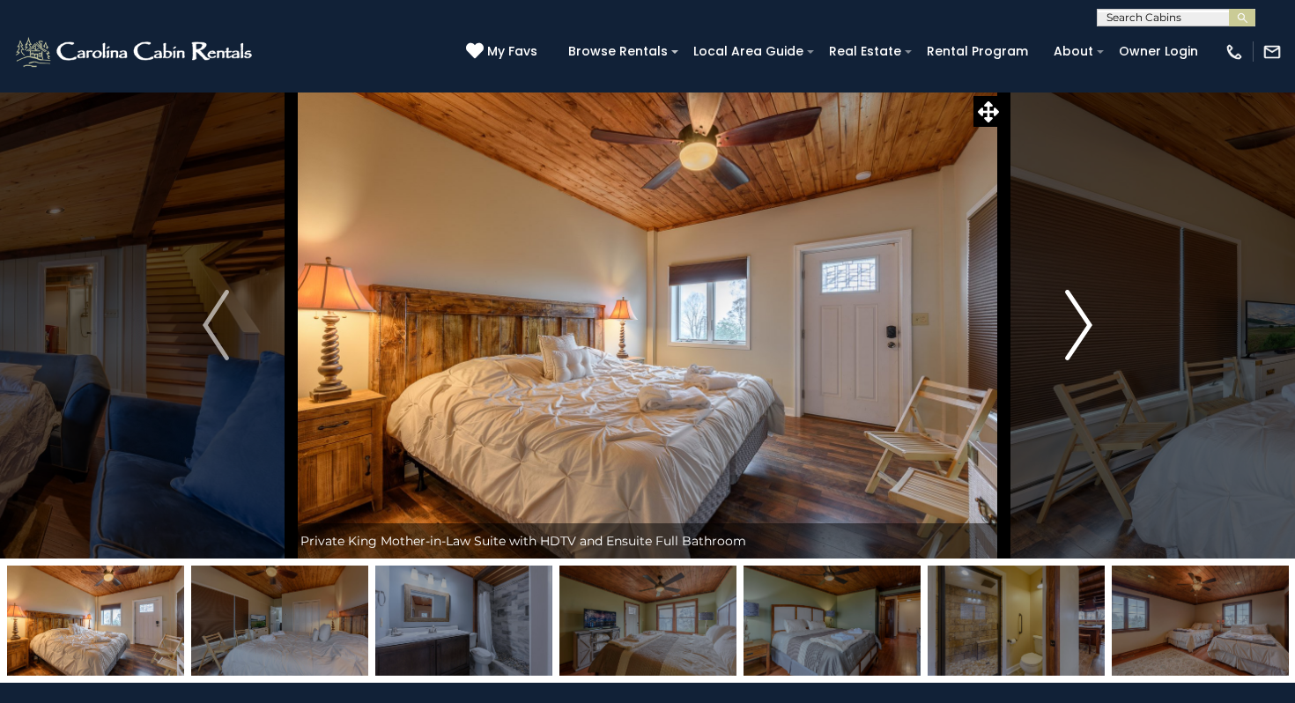
click at [1112, 323] on button "Next" at bounding box center [1078, 325] width 151 height 467
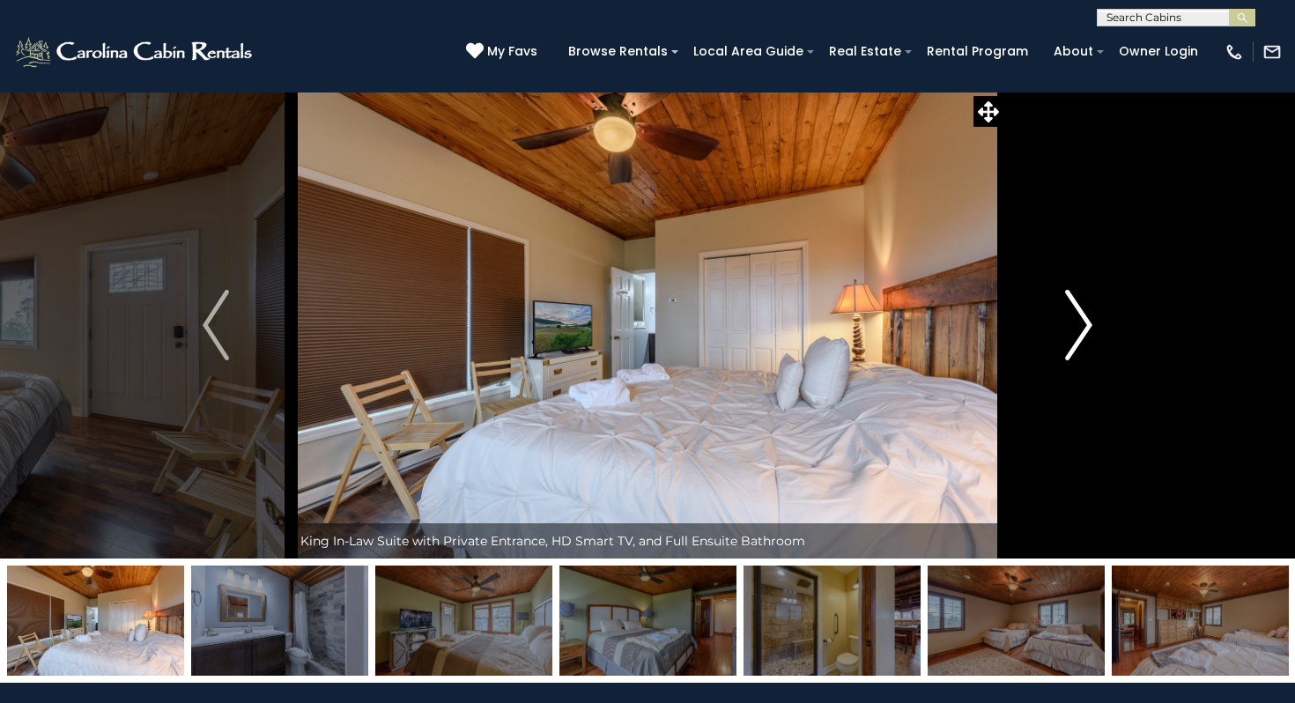
click at [1112, 325] on button "Next" at bounding box center [1078, 325] width 151 height 467
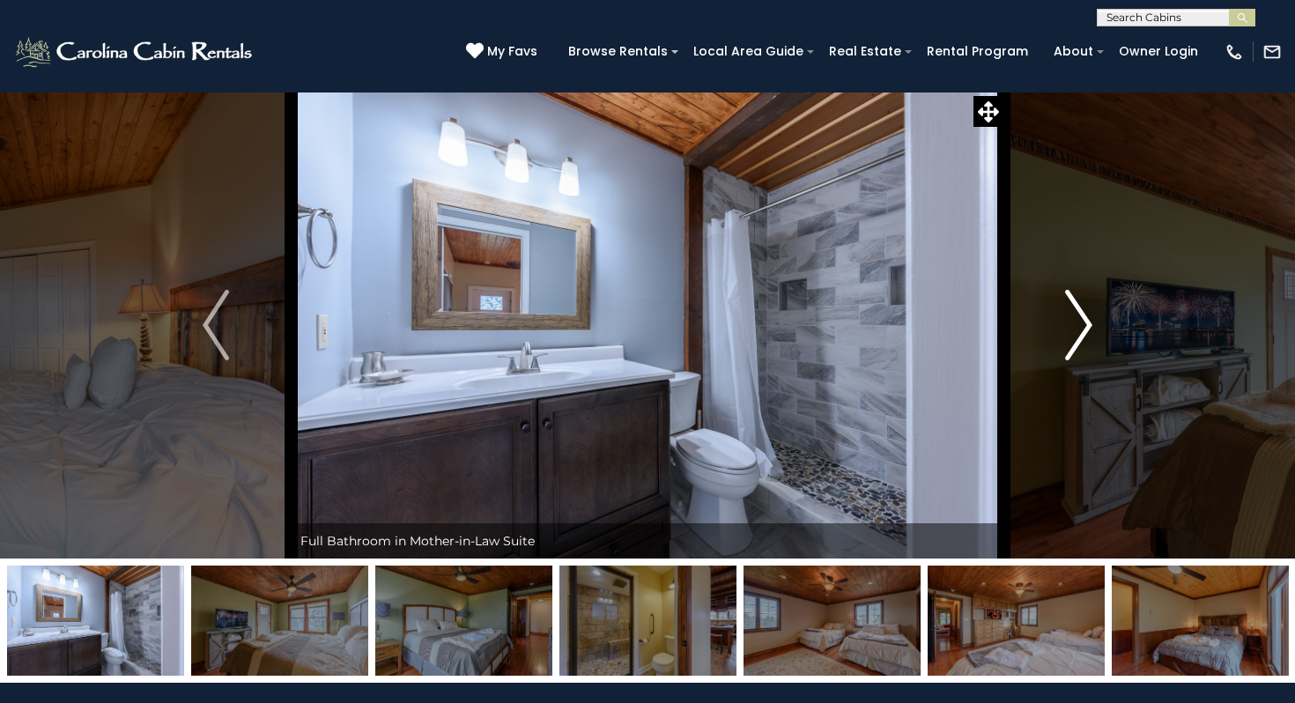
click at [1112, 326] on button "Next" at bounding box center [1078, 325] width 151 height 467
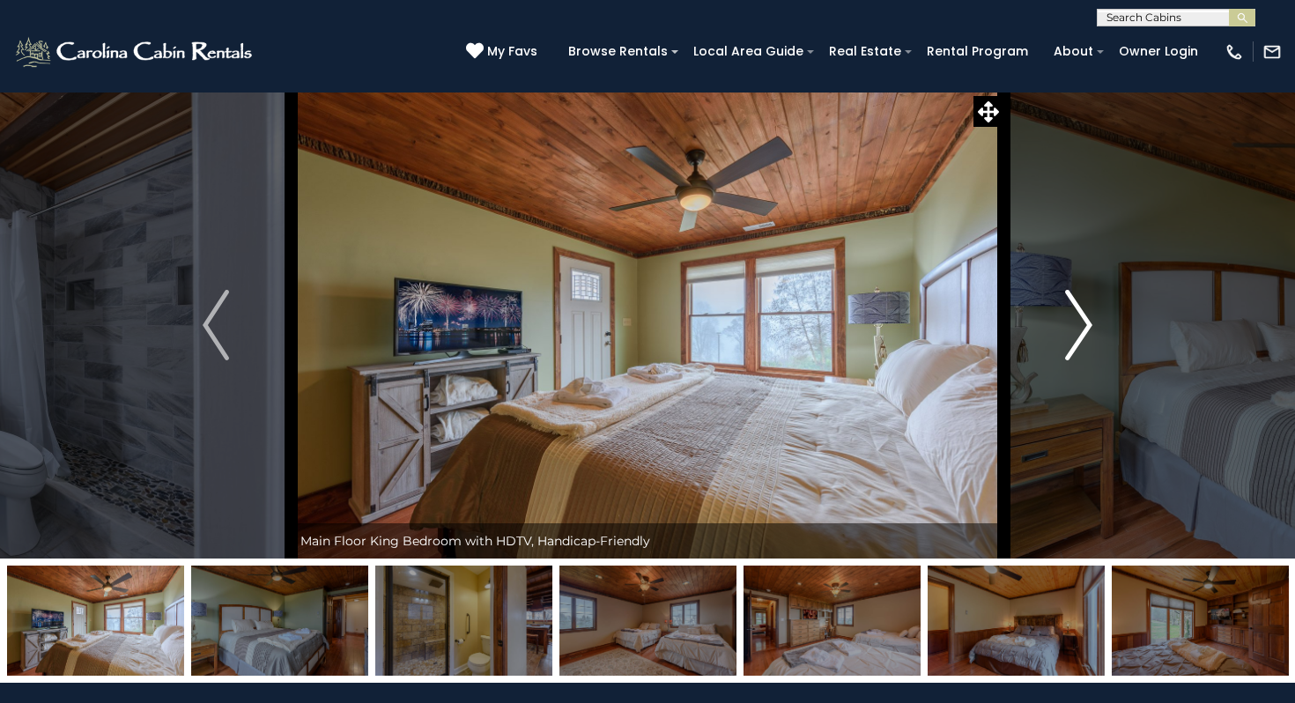
click at [1112, 326] on button "Next" at bounding box center [1078, 325] width 151 height 467
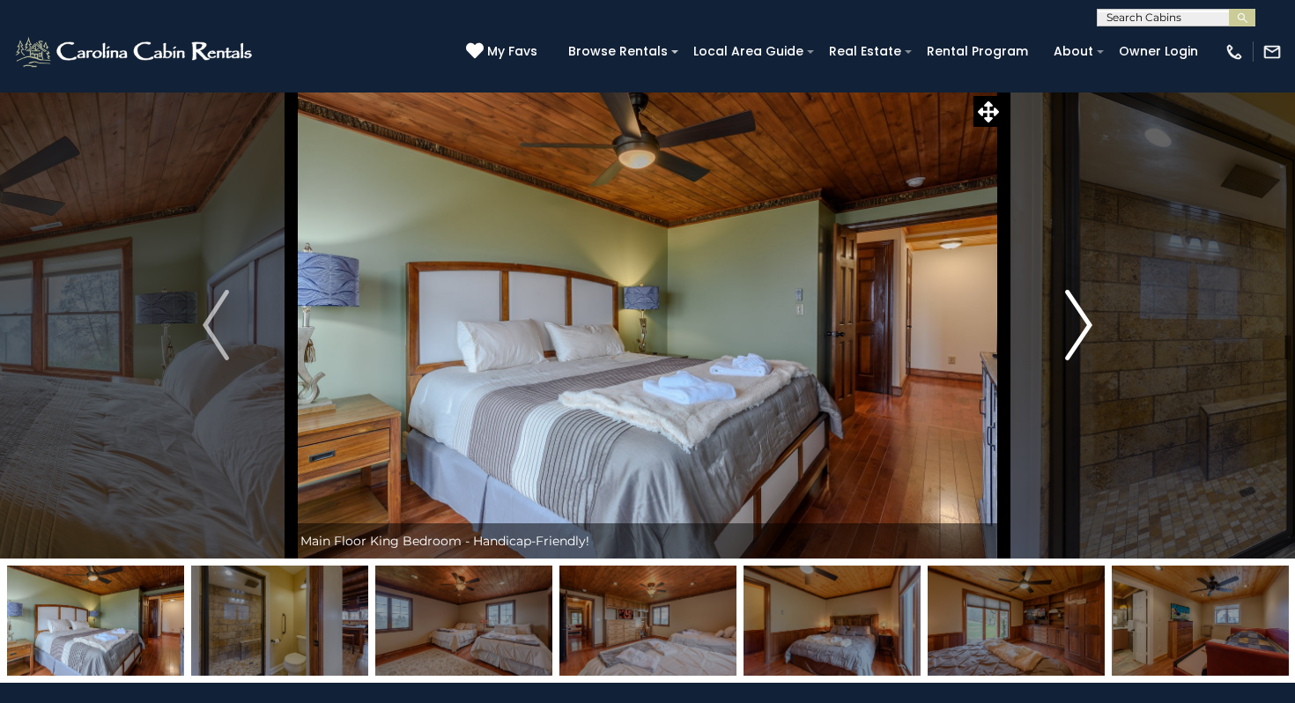
click at [1112, 326] on button "Next" at bounding box center [1078, 325] width 151 height 467
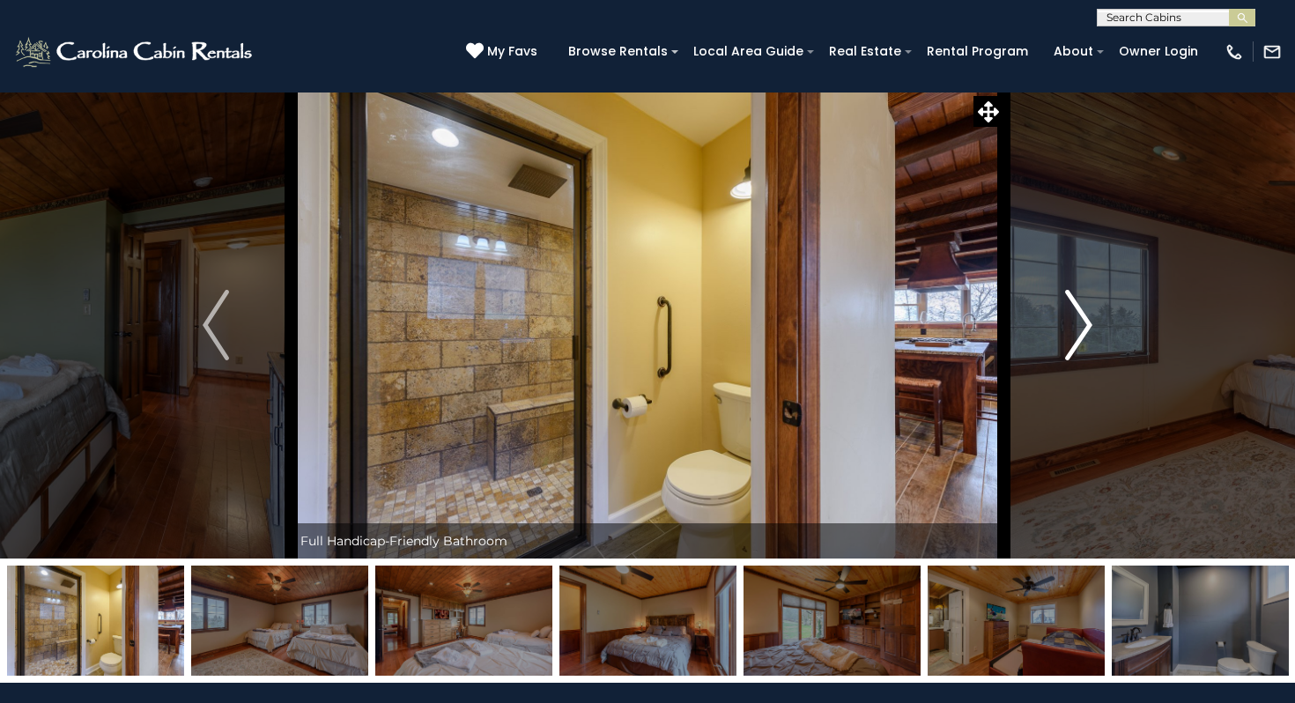
click at [1112, 328] on button "Next" at bounding box center [1078, 325] width 151 height 467
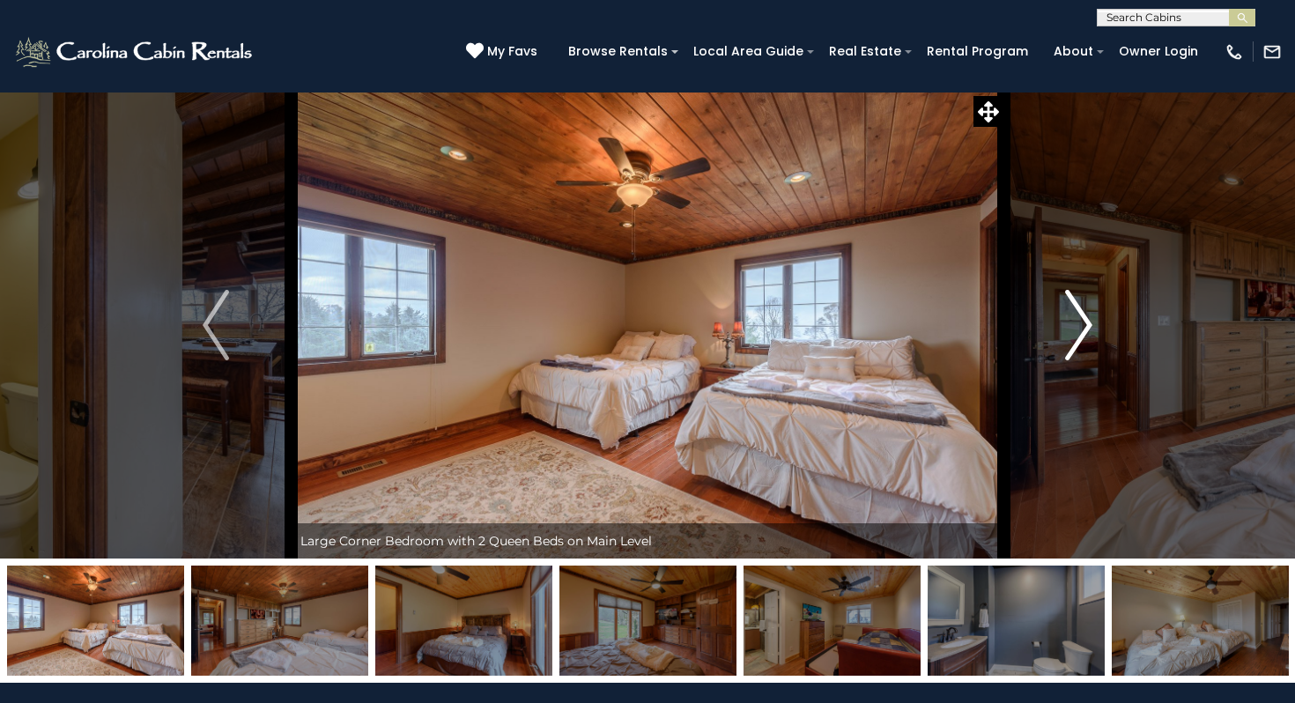
click at [1112, 328] on button "Next" at bounding box center [1078, 325] width 151 height 467
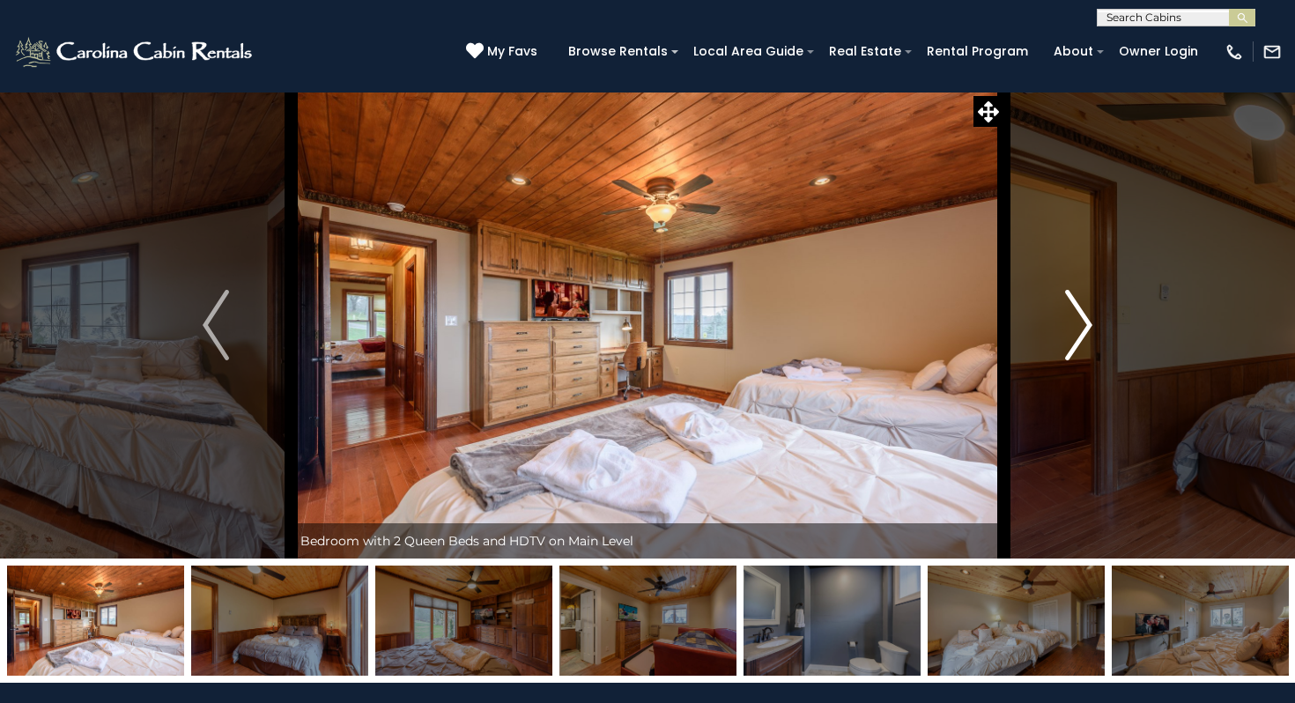
click at [1112, 328] on button "Next" at bounding box center [1078, 325] width 151 height 467
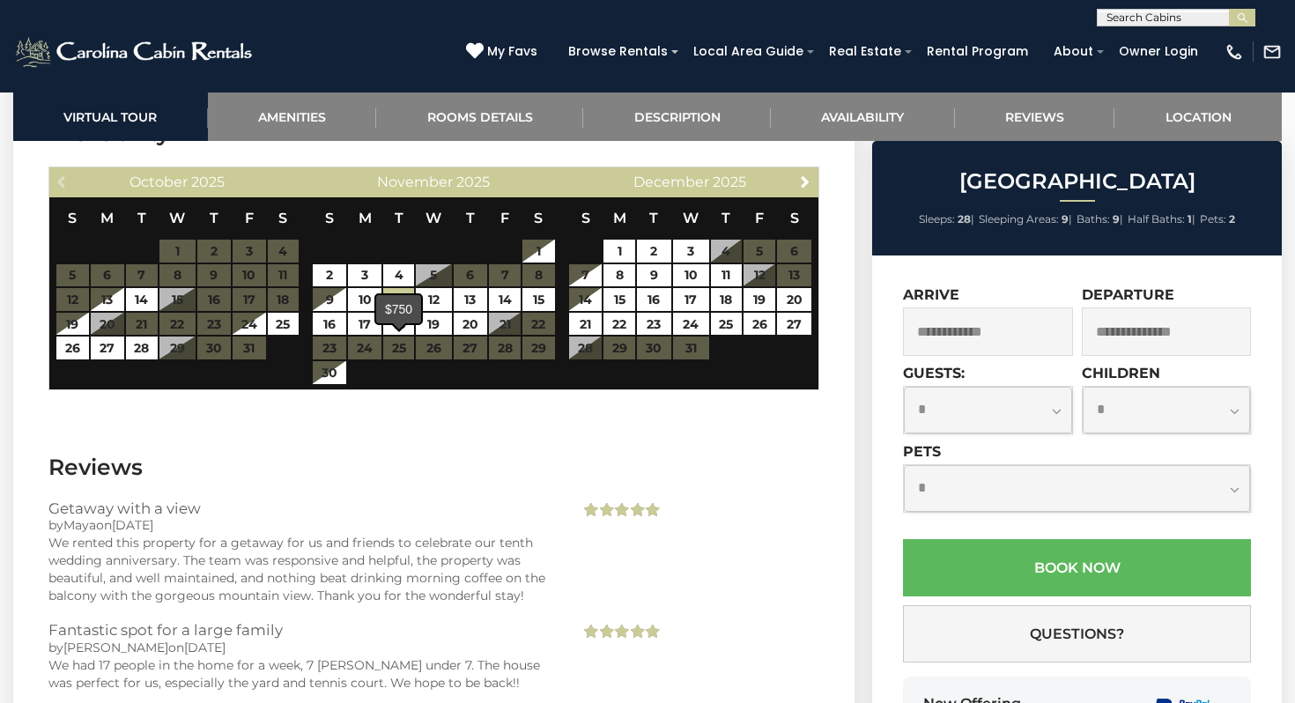
scroll to position [7357, 0]
